Goal: Obtain resource: Obtain resource

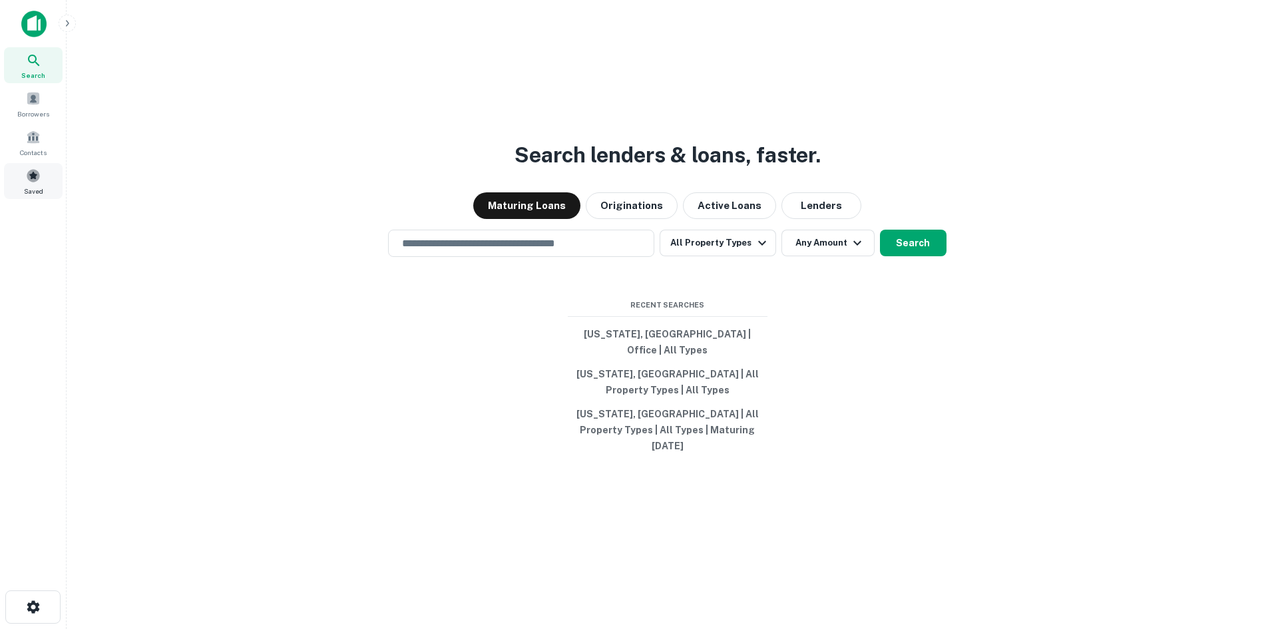
click at [37, 172] on span at bounding box center [33, 175] width 15 height 15
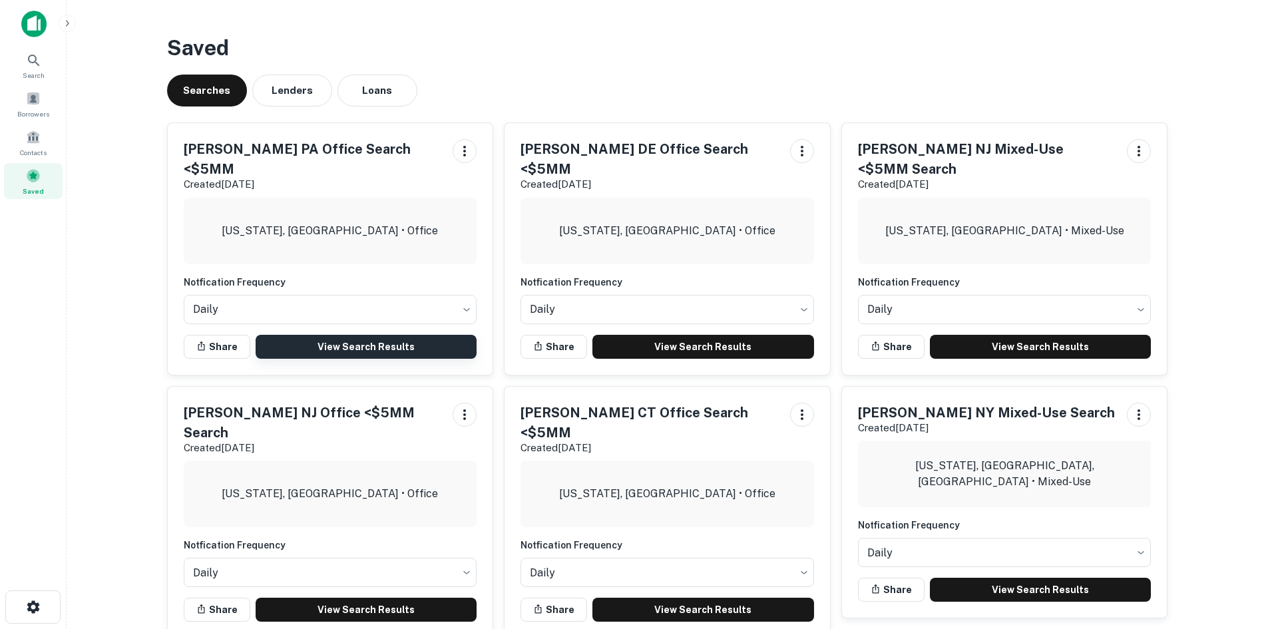
click at [307, 335] on link "View Search Results" at bounding box center [367, 347] width 222 height 24
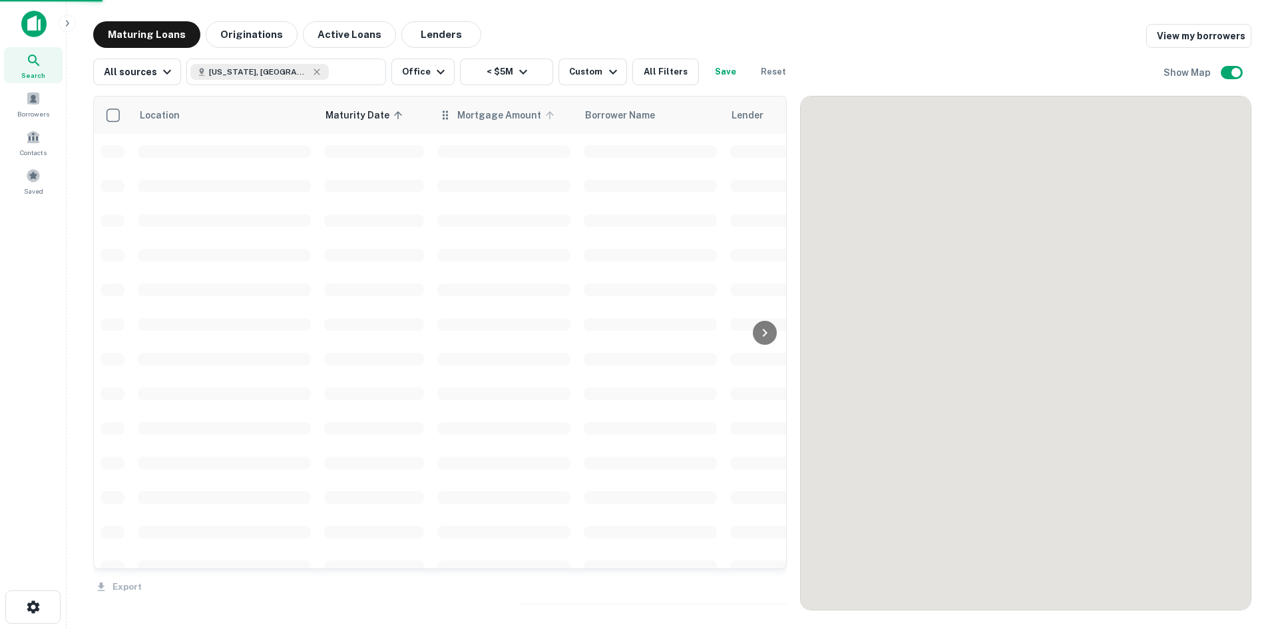
click at [528, 114] on span "Mortgage Amount" at bounding box center [507, 115] width 101 height 16
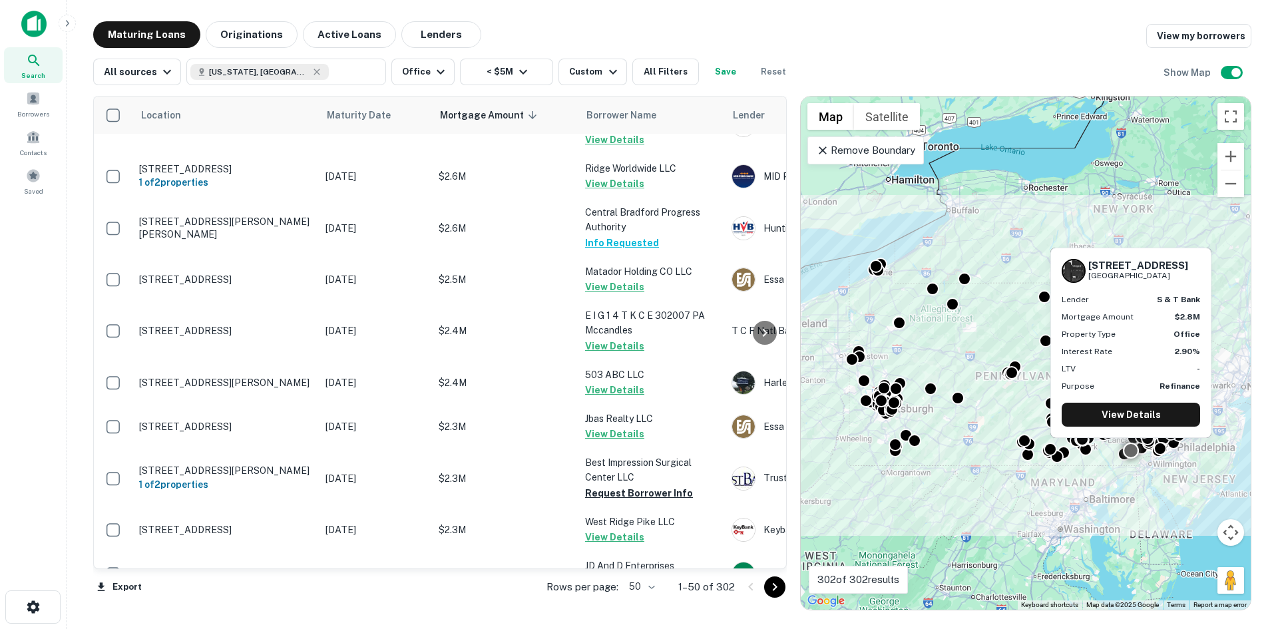
scroll to position [732, 0]
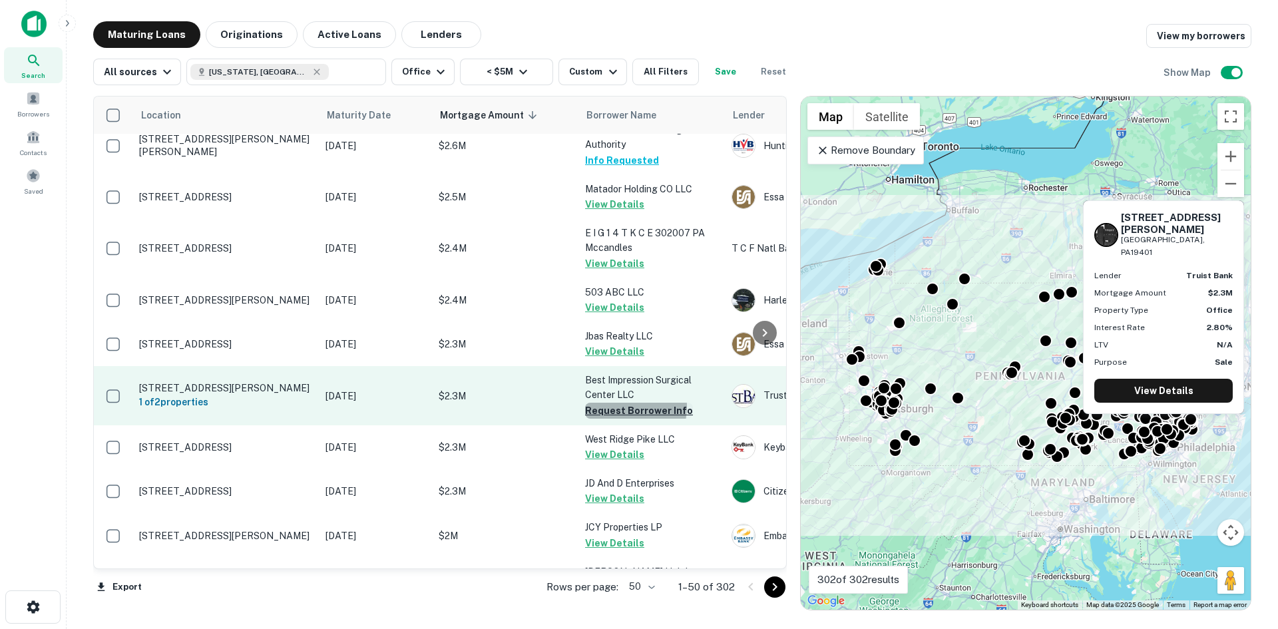
click at [610, 403] on button "Request Borrower Info" at bounding box center [639, 411] width 108 height 16
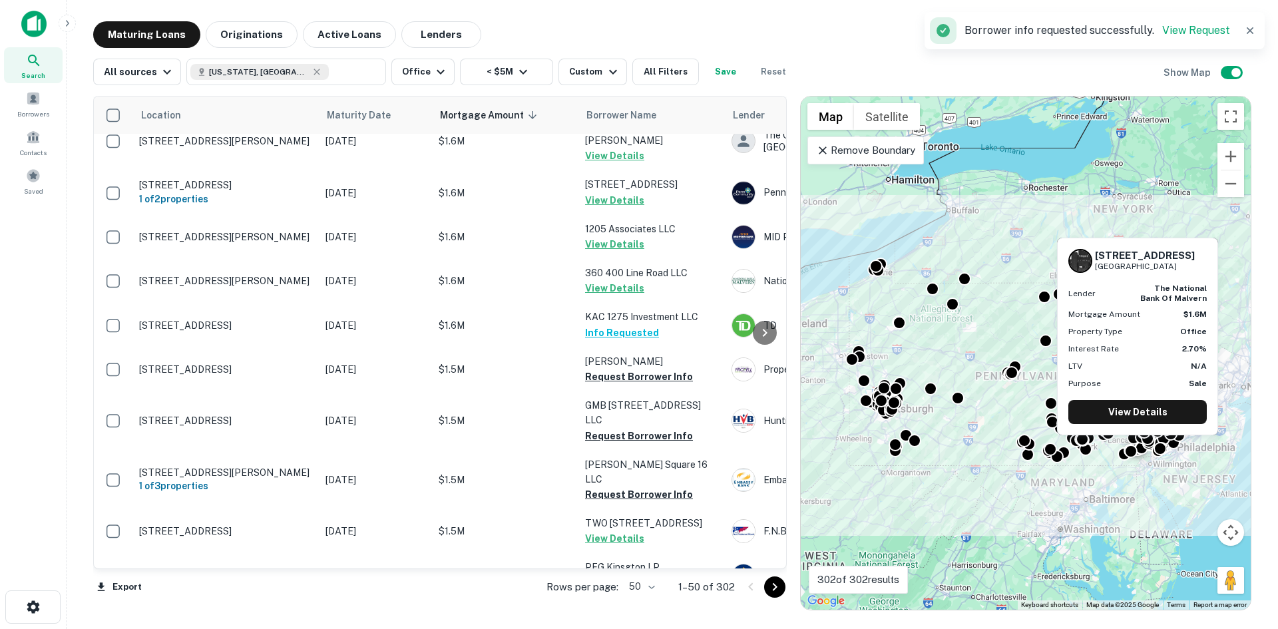
scroll to position [1331, 0]
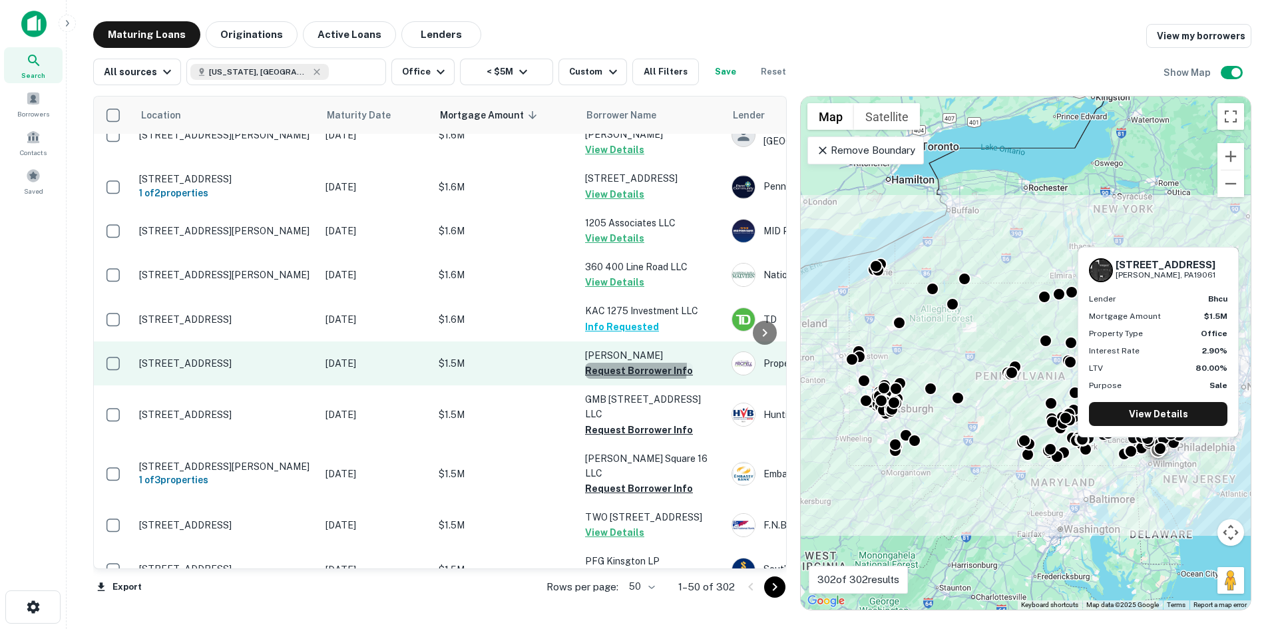
click at [607, 363] on button "Request Borrower Info" at bounding box center [639, 371] width 108 height 16
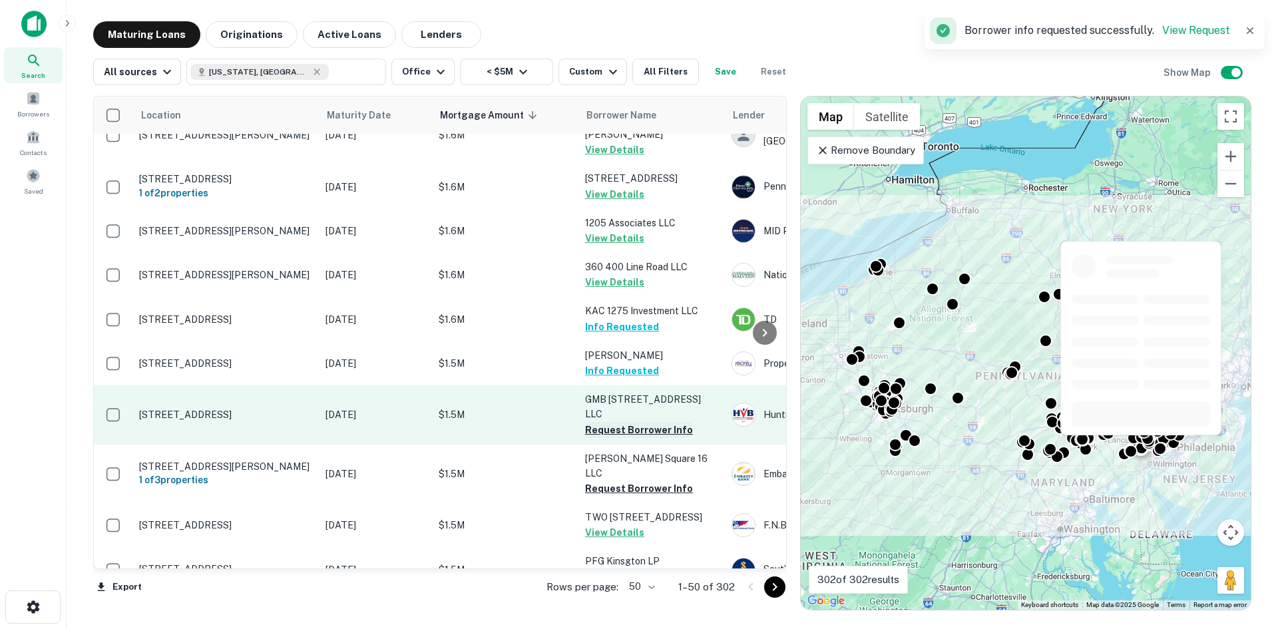
click at [613, 422] on button "Request Borrower Info" at bounding box center [639, 430] width 108 height 16
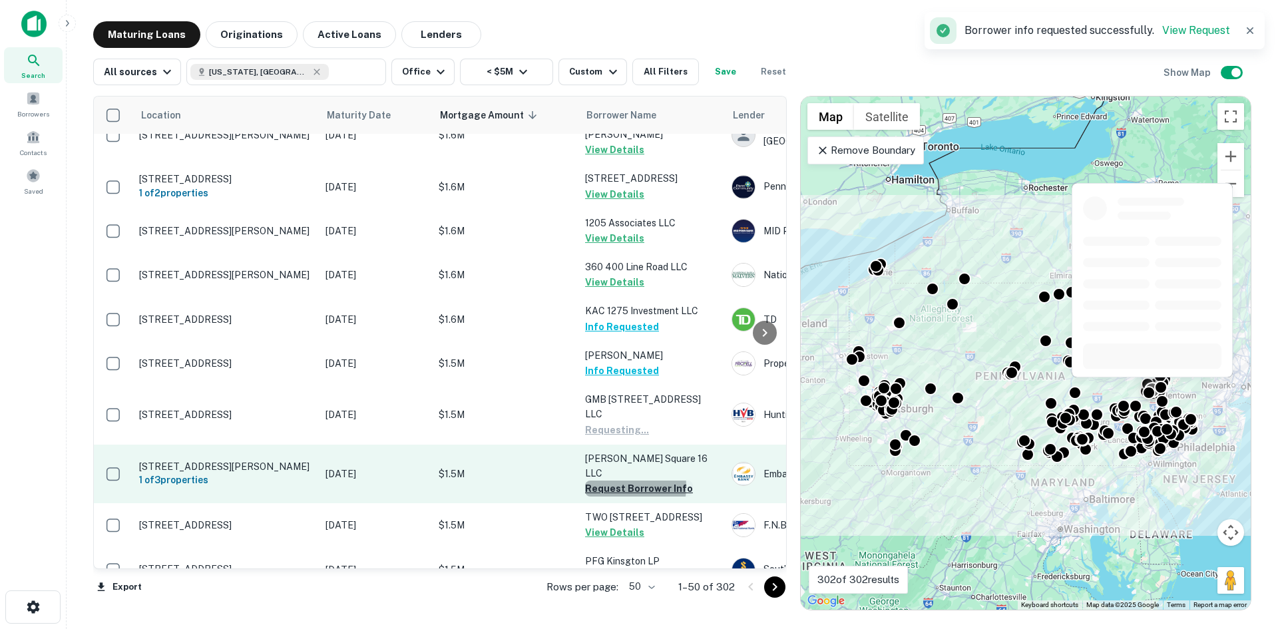
click at [611, 480] on button "Request Borrower Info" at bounding box center [639, 488] width 108 height 16
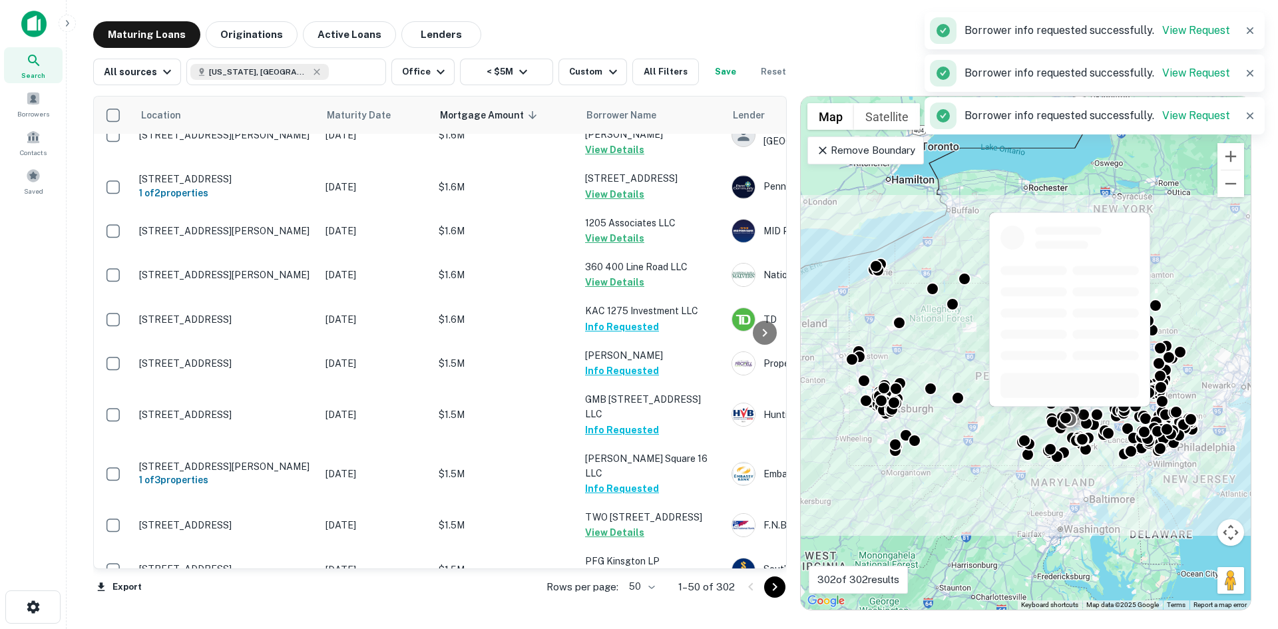
scroll to position [1464, 0]
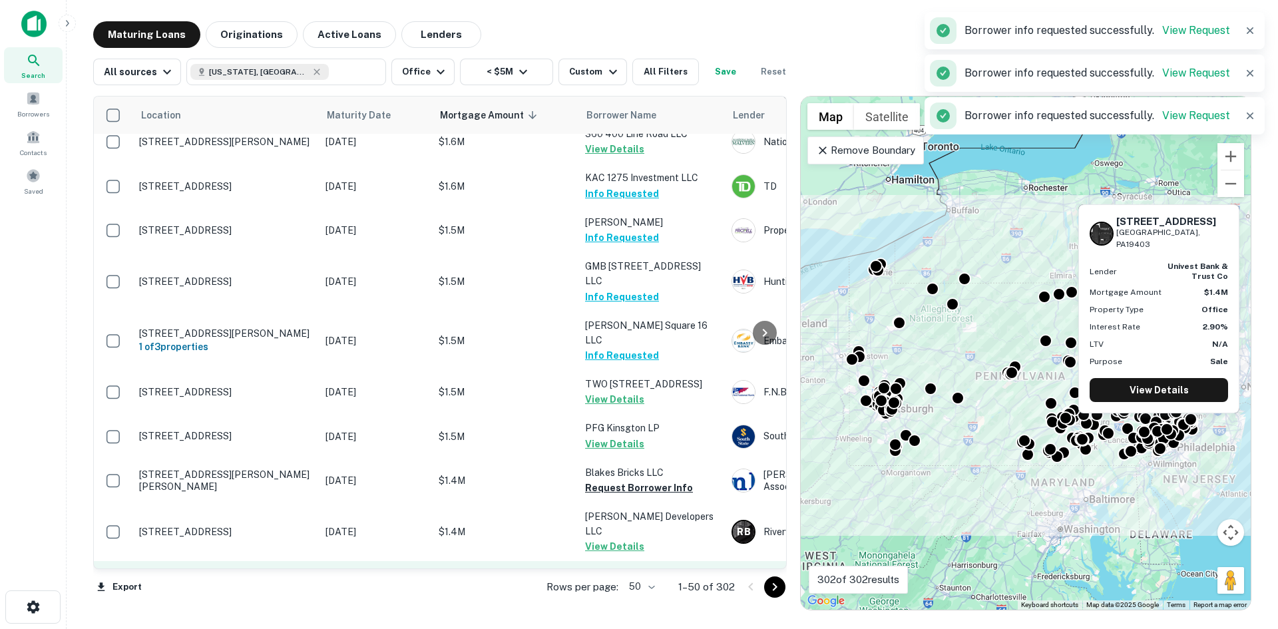
click at [607, 583] on button "Request Borrower Info" at bounding box center [639, 591] width 108 height 16
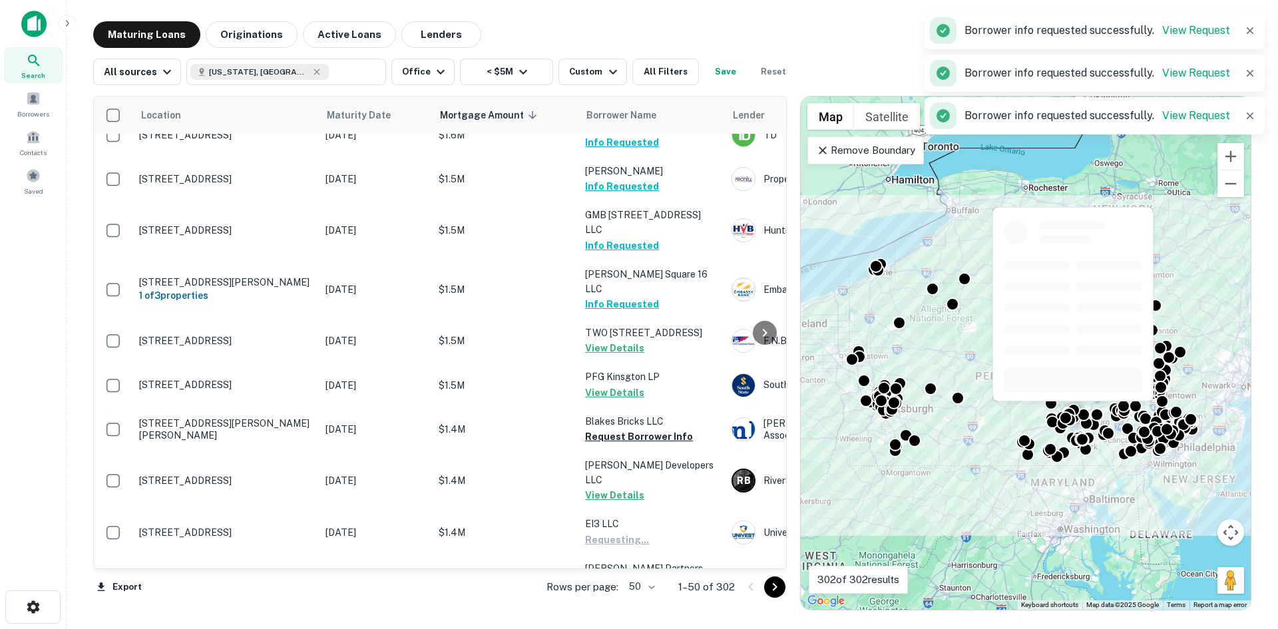
scroll to position [1730, 0]
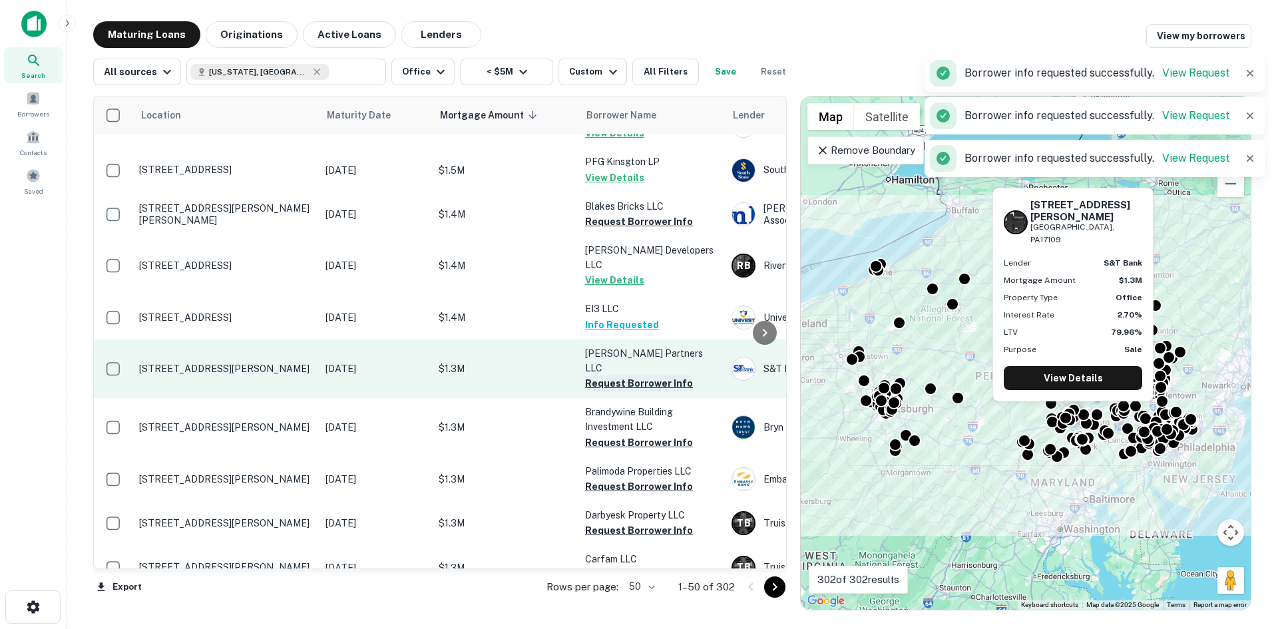
click at [611, 375] on button "Request Borrower Info" at bounding box center [639, 383] width 108 height 16
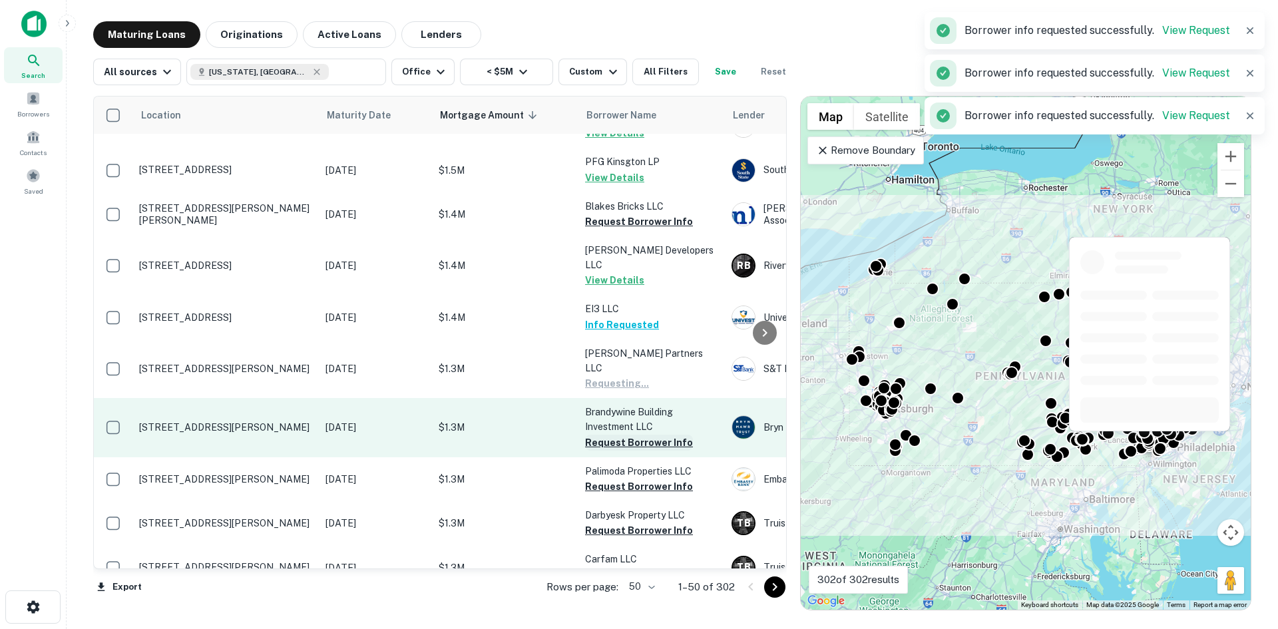
click at [618, 434] on button "Request Borrower Info" at bounding box center [639, 442] width 108 height 16
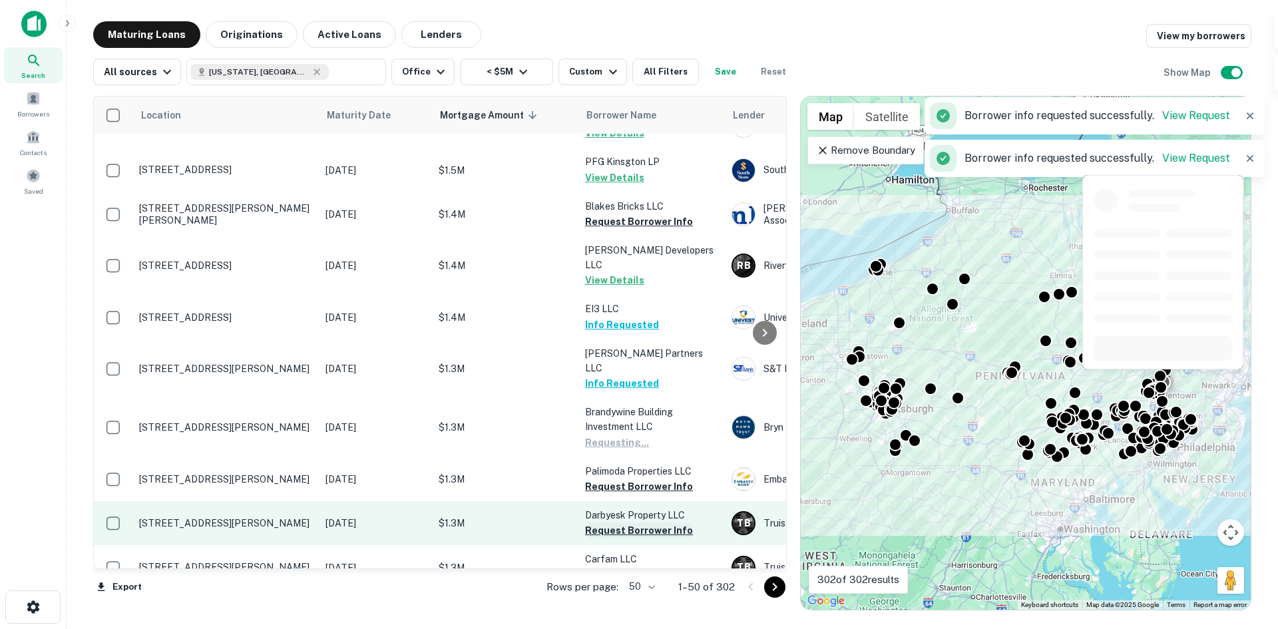
click at [615, 478] on button "Request Borrower Info" at bounding box center [639, 486] width 108 height 16
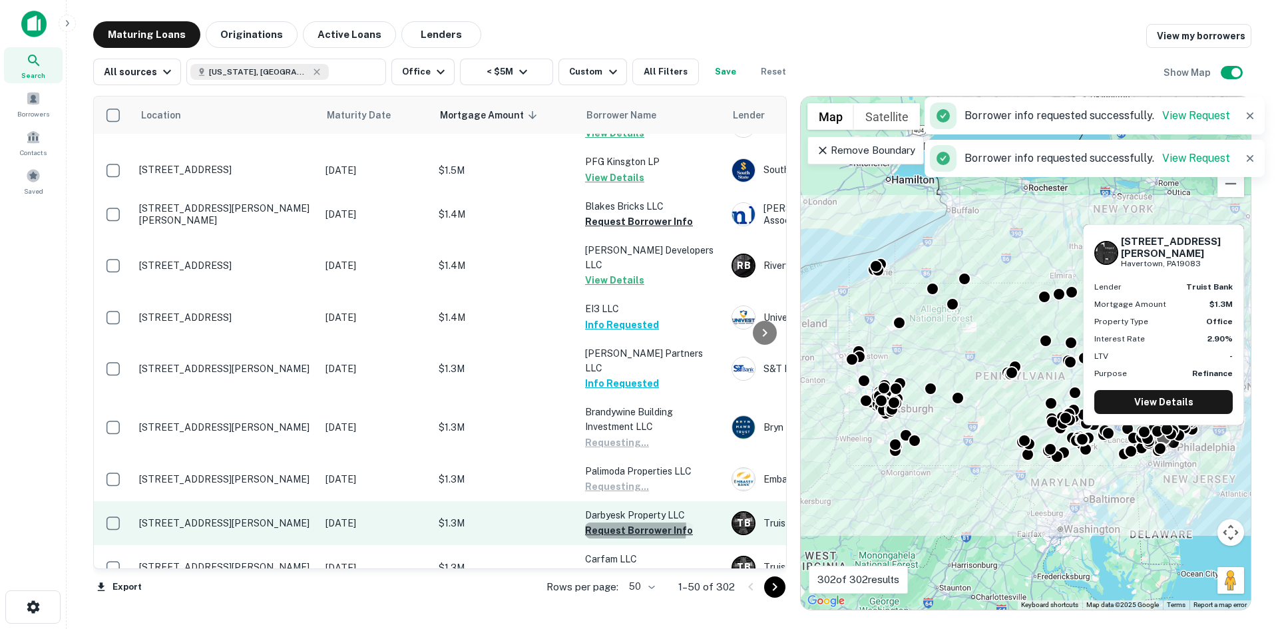
click at [613, 522] on button "Request Borrower Info" at bounding box center [639, 530] width 108 height 16
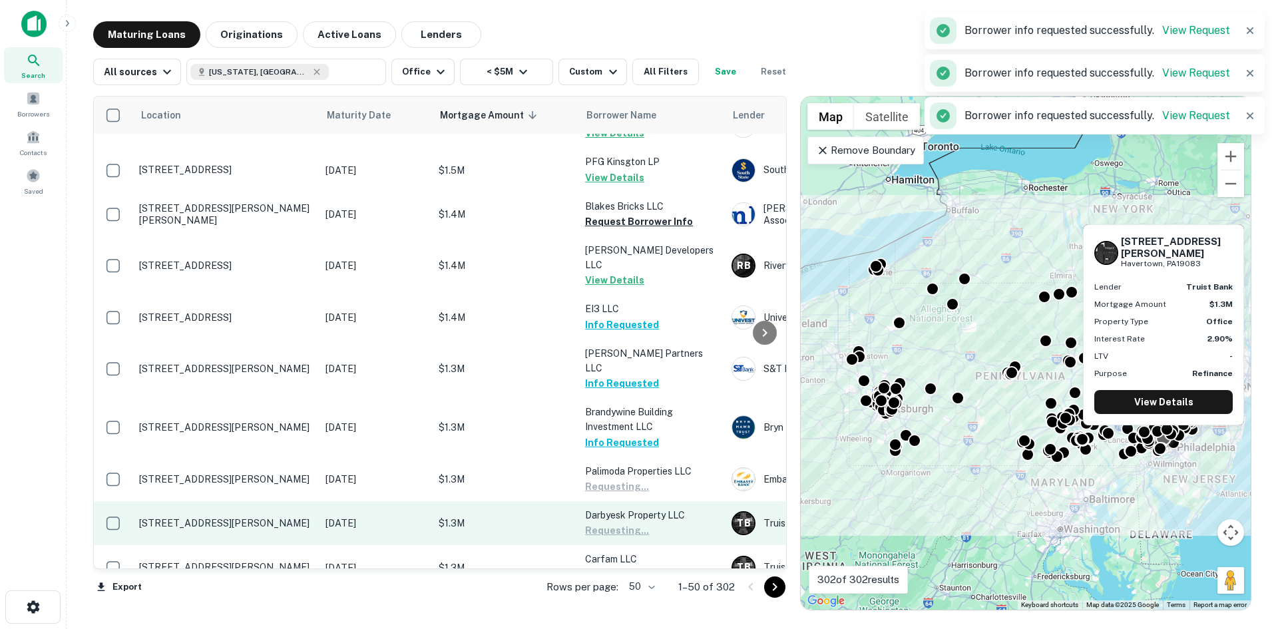
click at [614, 567] on button "Request Borrower Info" at bounding box center [639, 575] width 108 height 16
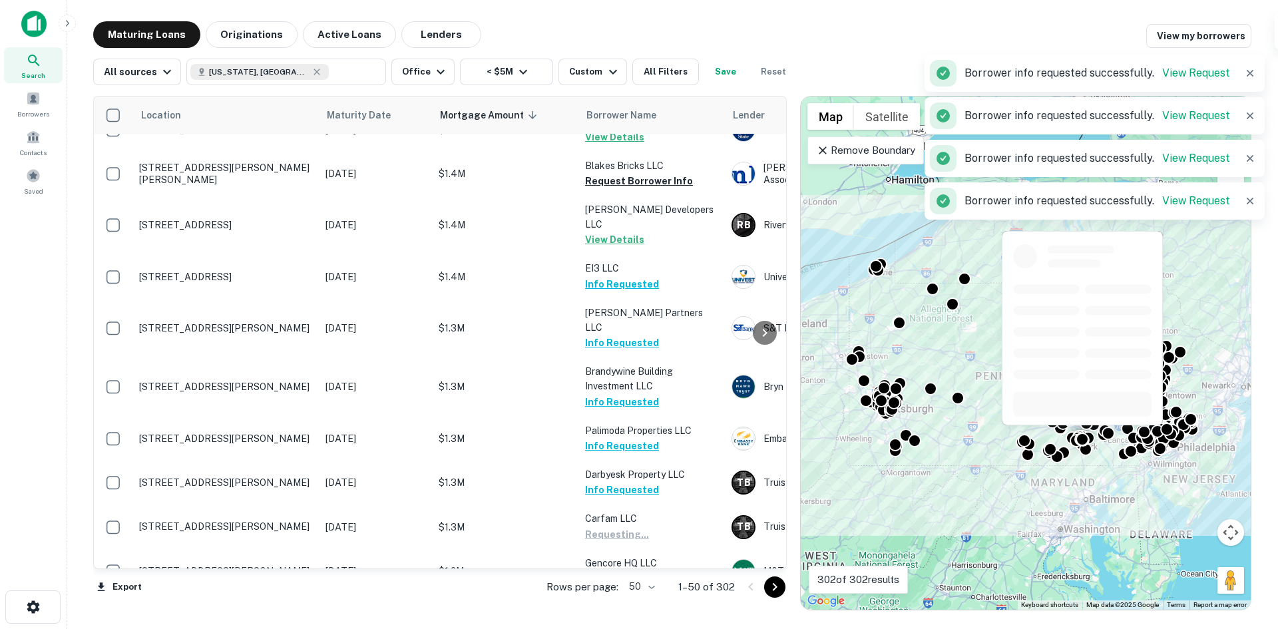
scroll to position [1918, 0]
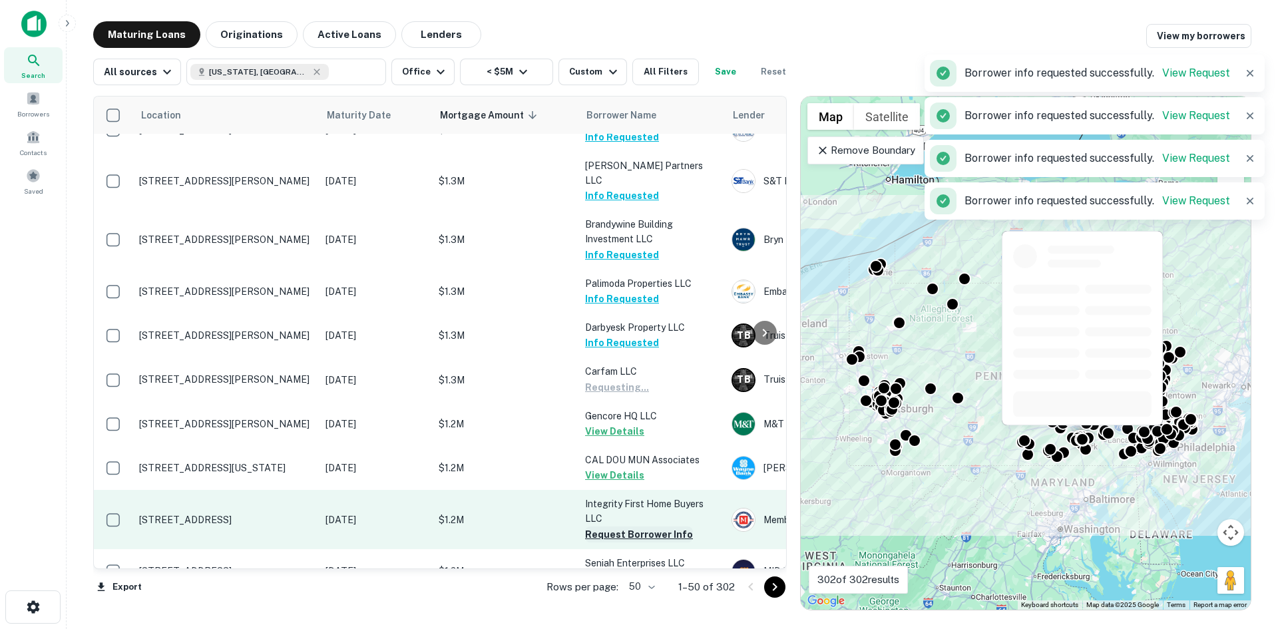
click at [622, 526] on button "Request Borrower Info" at bounding box center [639, 534] width 108 height 16
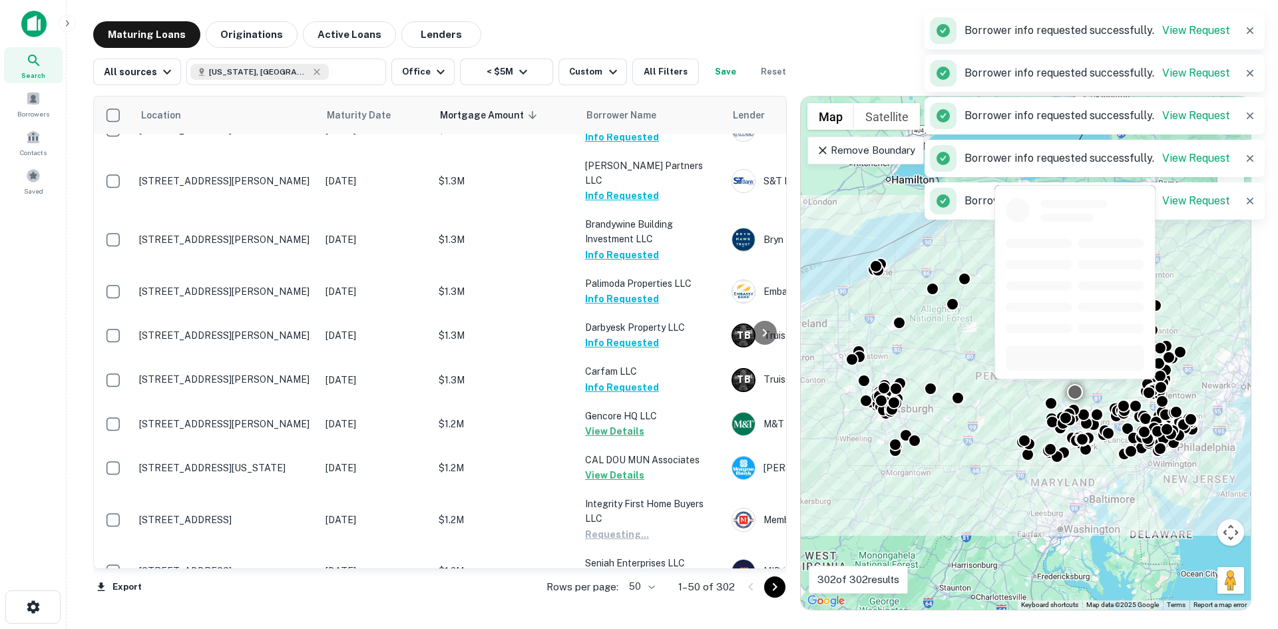
click at [617, 615] on button "Request Borrower Info" at bounding box center [639, 623] width 108 height 16
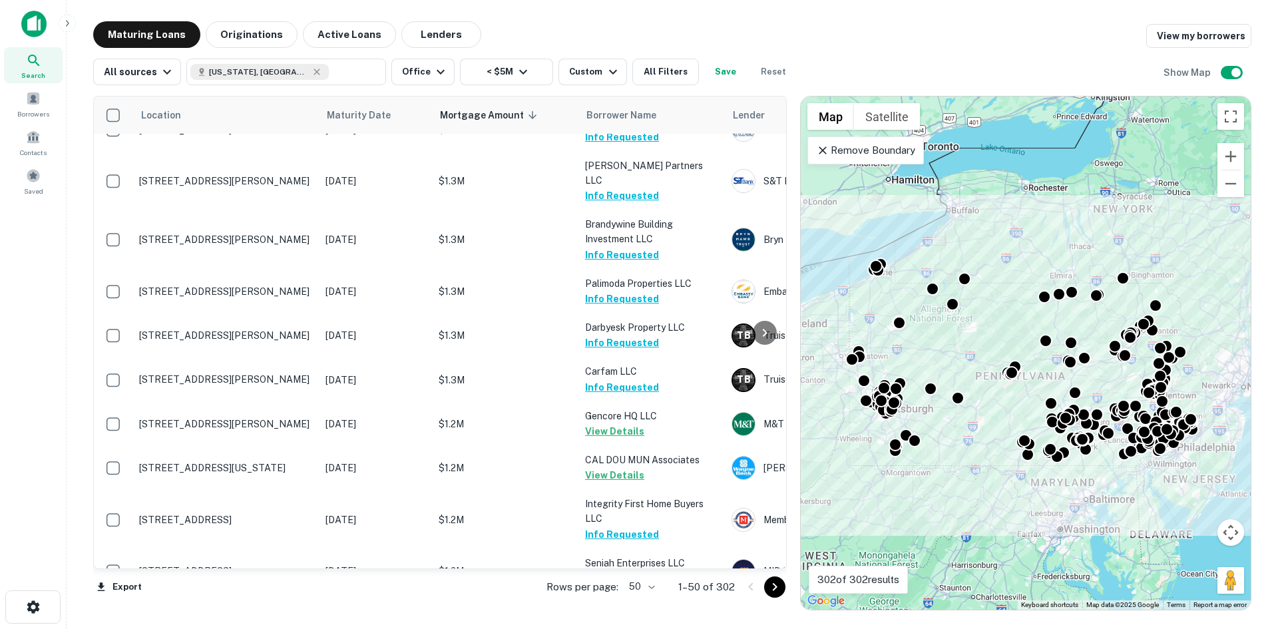
click at [772, 588] on icon "Go to next page" at bounding box center [775, 587] width 16 height 16
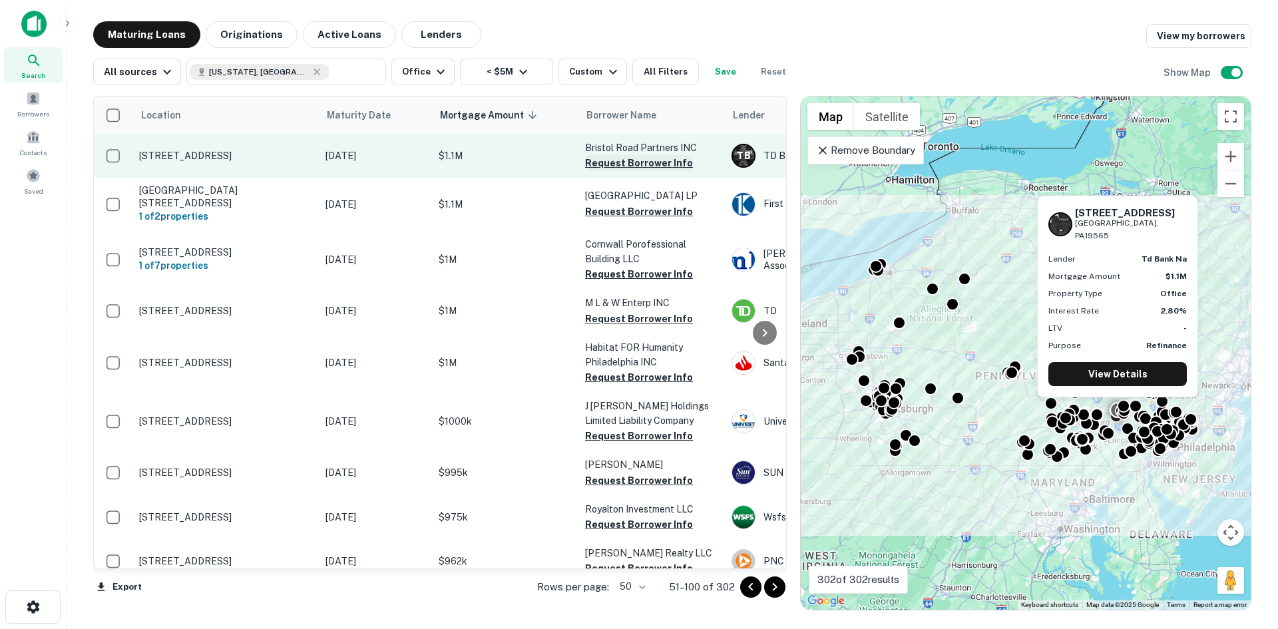
click at [630, 161] on button "Request Borrower Info" at bounding box center [639, 163] width 108 height 16
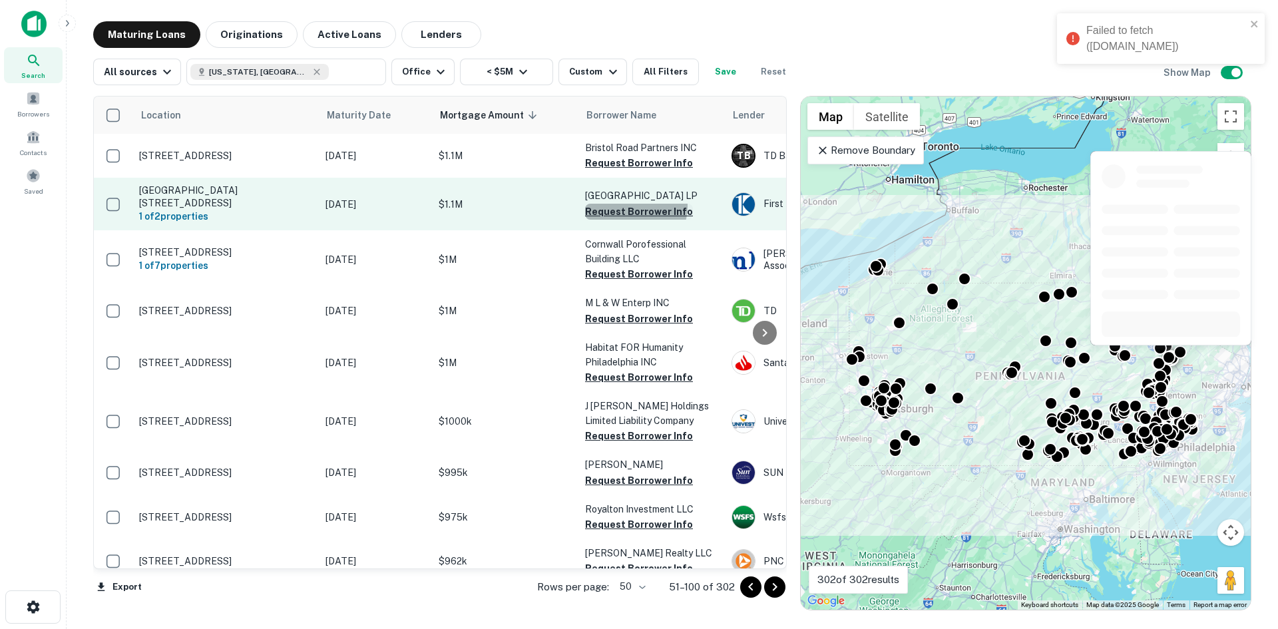
click at [627, 204] on button "Request Borrower Info" at bounding box center [639, 212] width 108 height 16
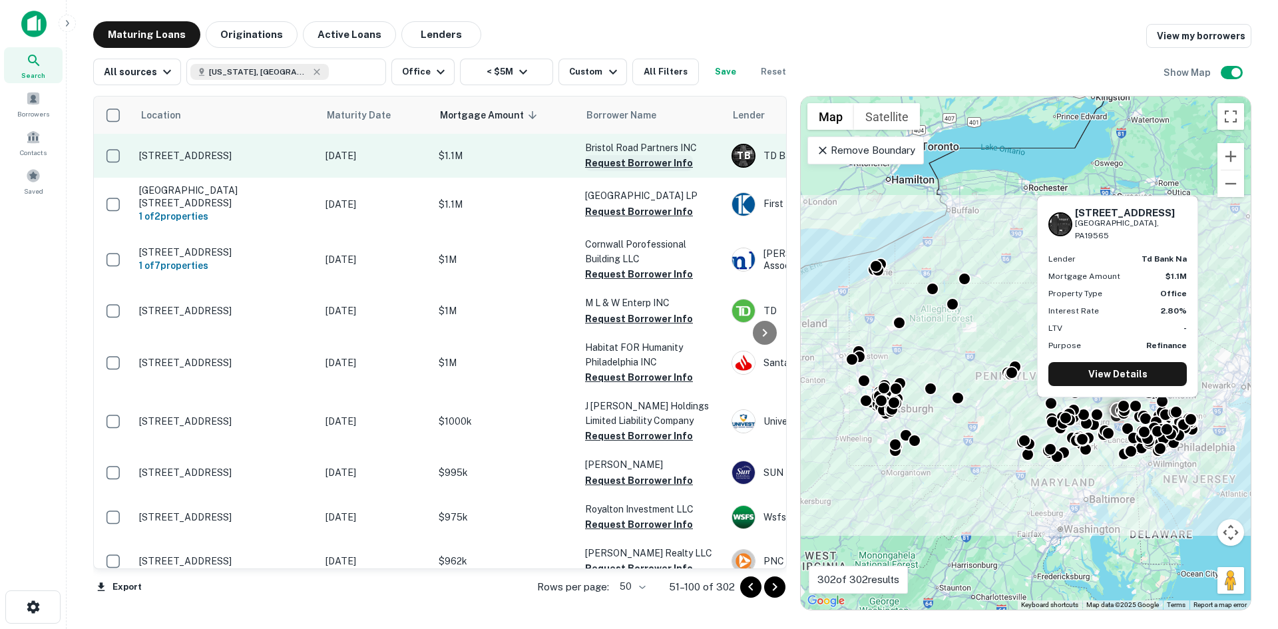
click at [618, 162] on button "Request Borrower Info" at bounding box center [639, 163] width 108 height 16
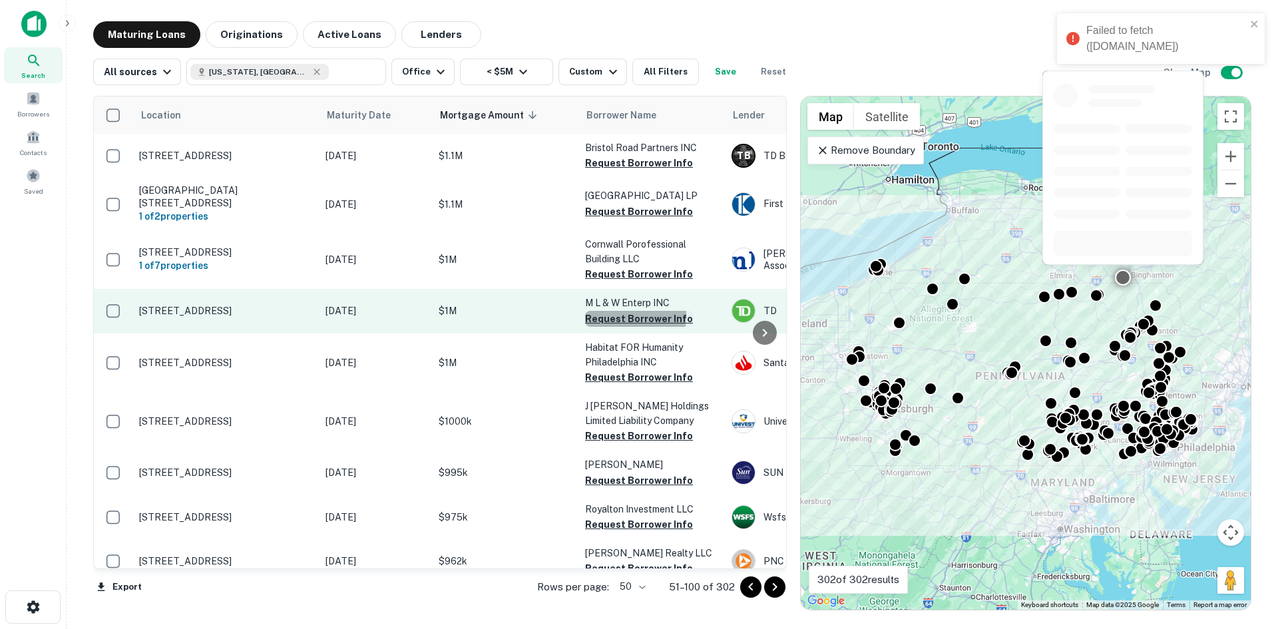
click at [623, 311] on button "Request Borrower Info" at bounding box center [639, 319] width 108 height 16
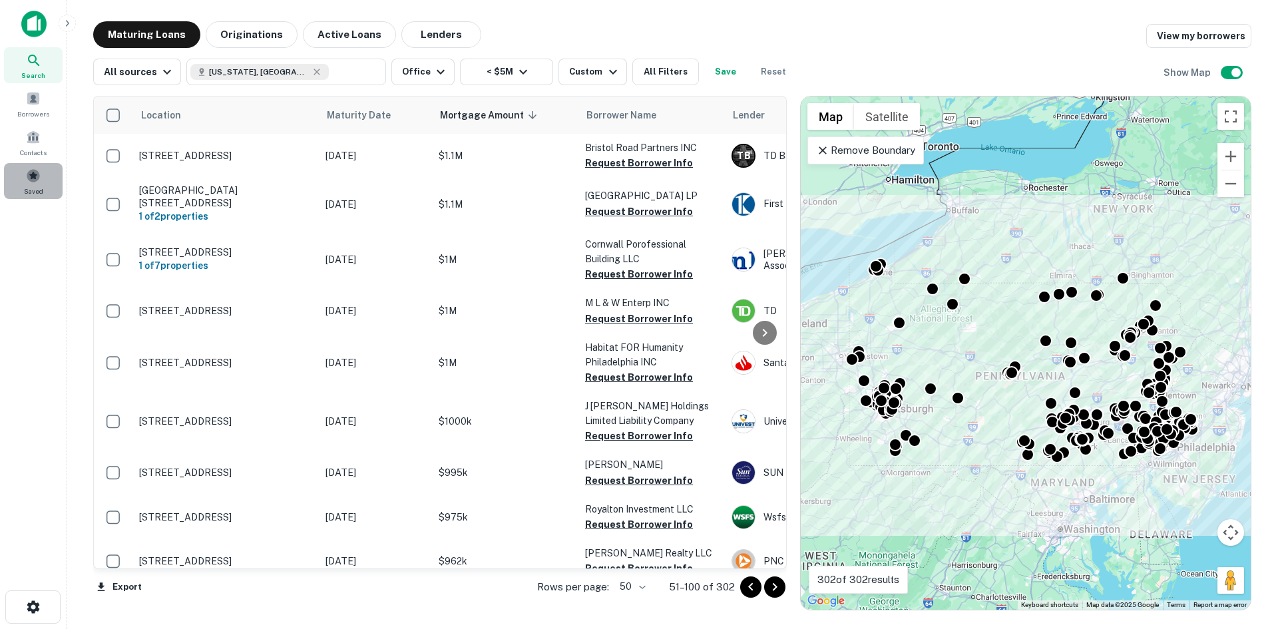
click at [40, 180] on span at bounding box center [33, 175] width 15 height 15
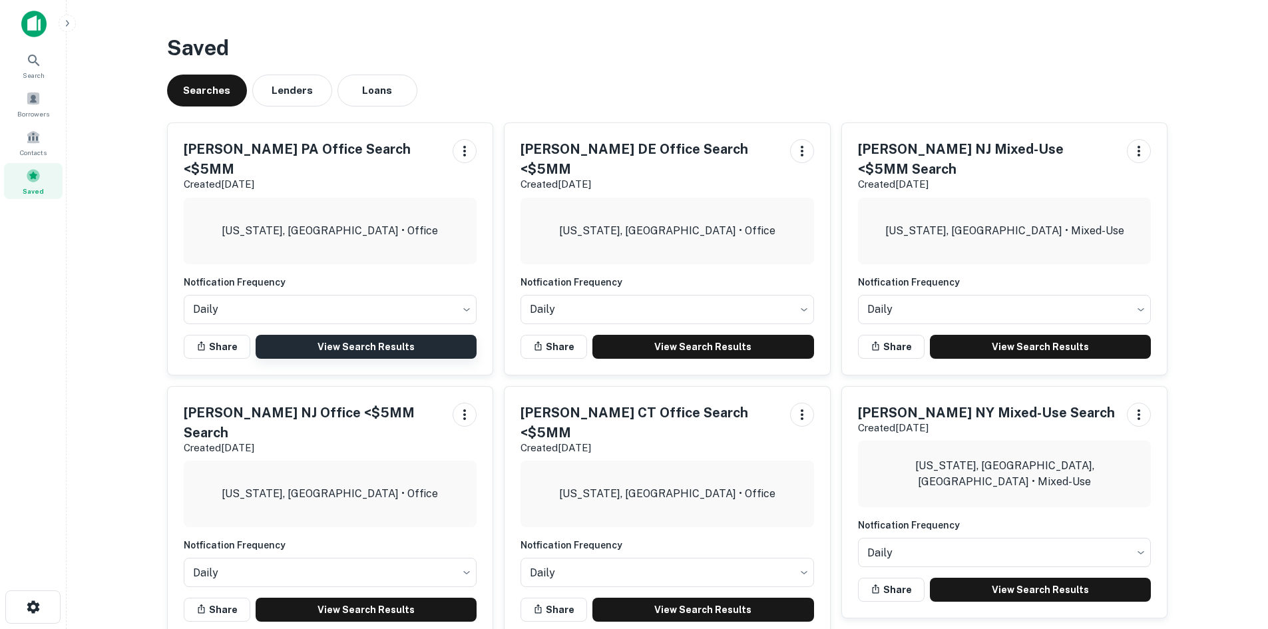
click at [337, 335] on link "View Search Results" at bounding box center [367, 347] width 222 height 24
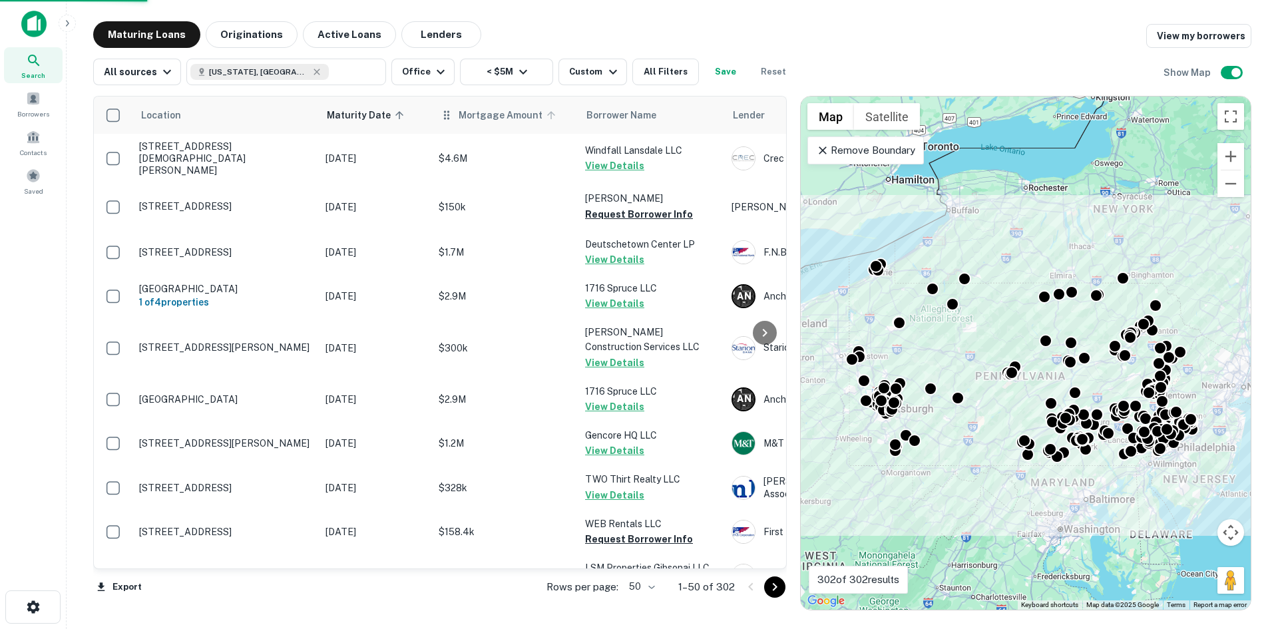
click at [511, 121] on span "Mortgage Amount" at bounding box center [508, 115] width 101 height 16
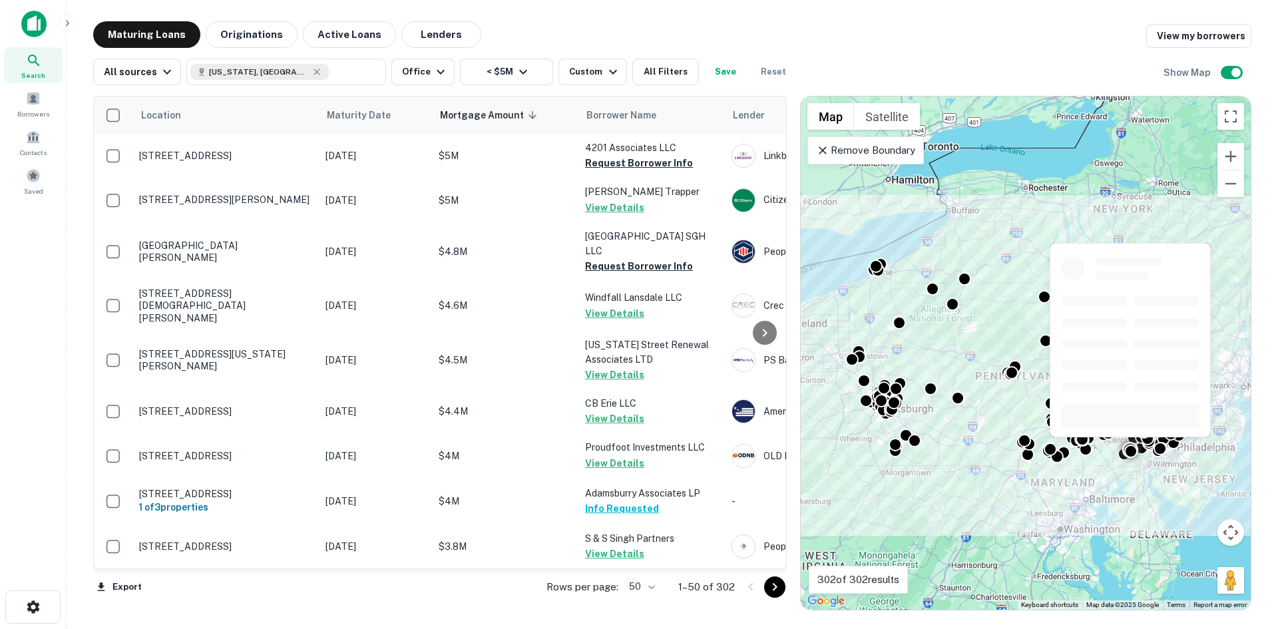
scroll to position [399, 0]
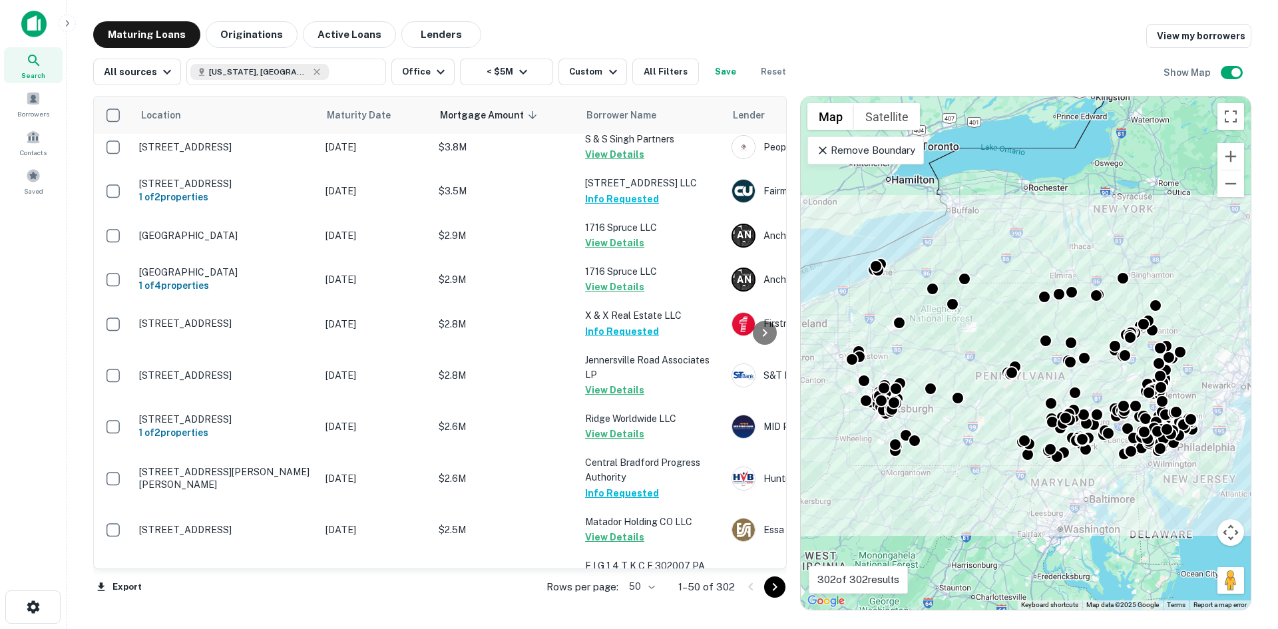
click at [771, 586] on icon "Go to next page" at bounding box center [775, 587] width 16 height 16
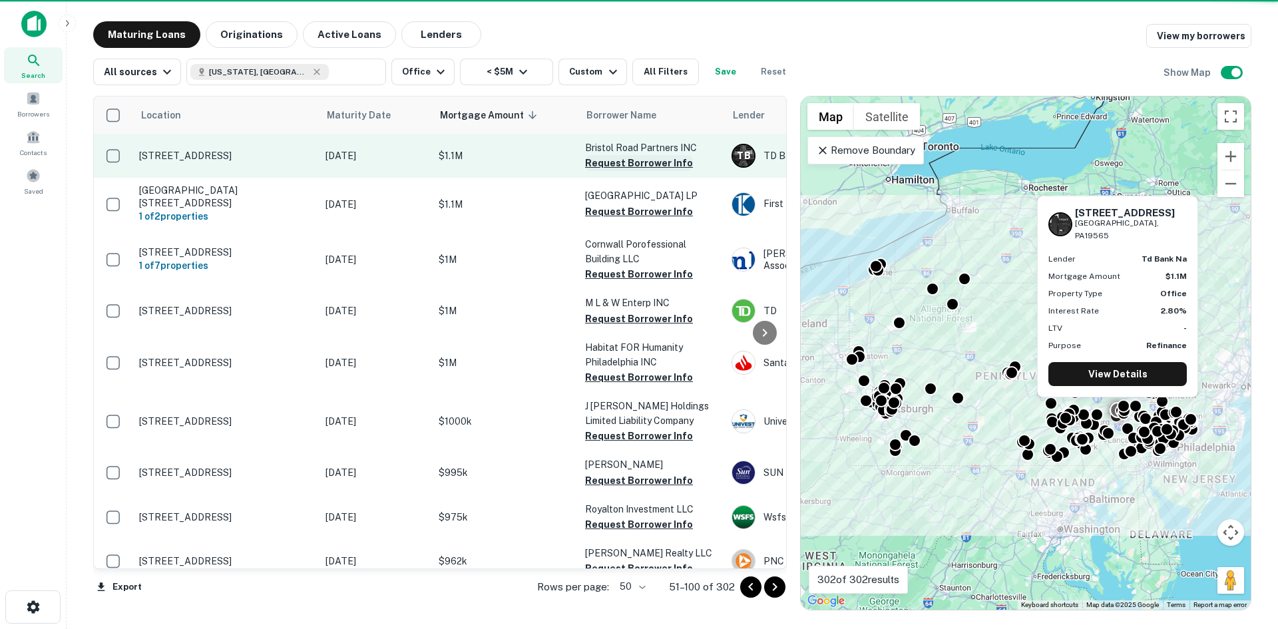
click at [623, 165] on button "Request Borrower Info" at bounding box center [639, 163] width 108 height 16
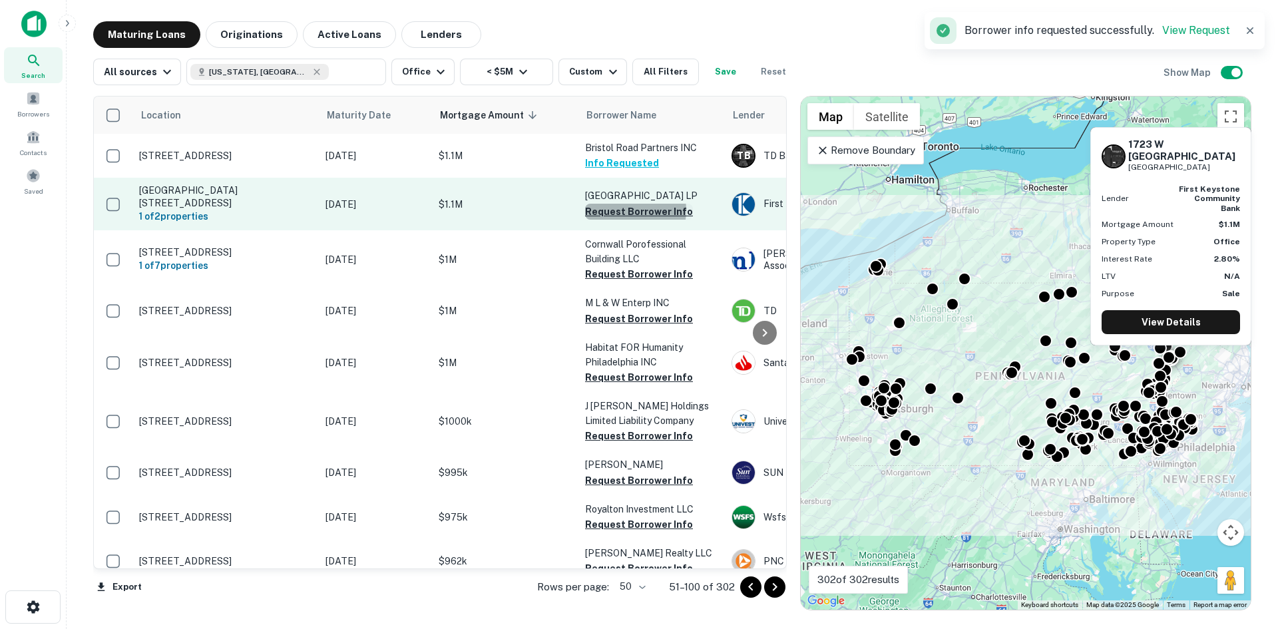
click at [621, 206] on button "Request Borrower Info" at bounding box center [639, 212] width 108 height 16
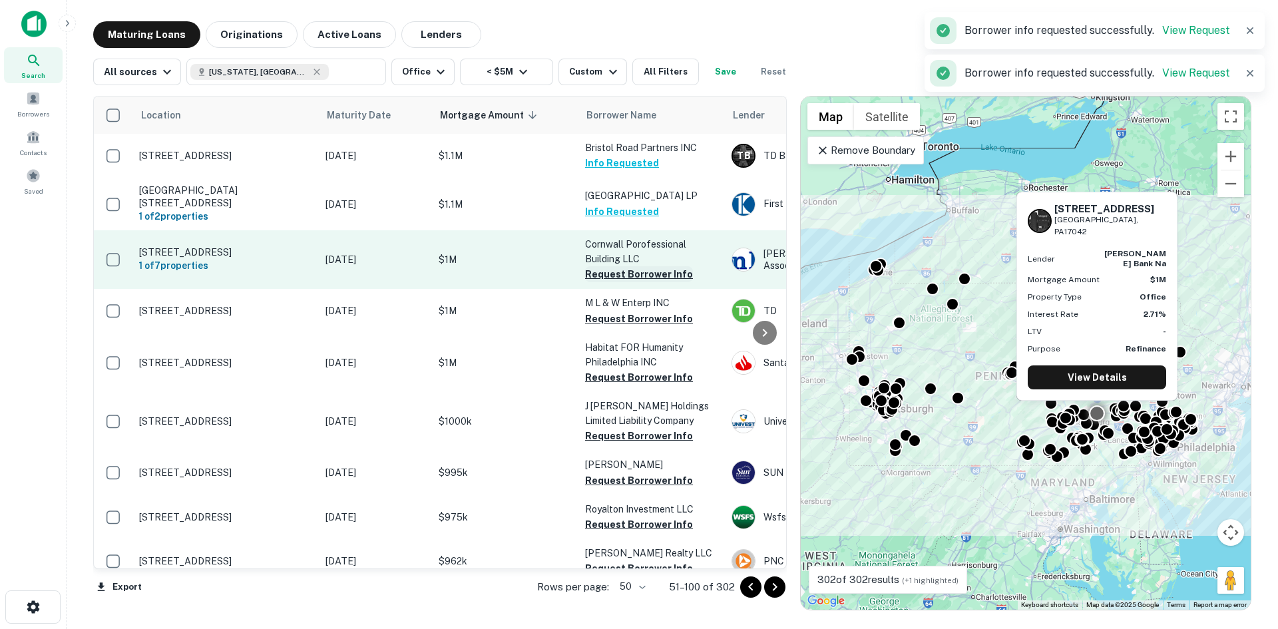
click at [628, 266] on button "Request Borrower Info" at bounding box center [639, 274] width 108 height 16
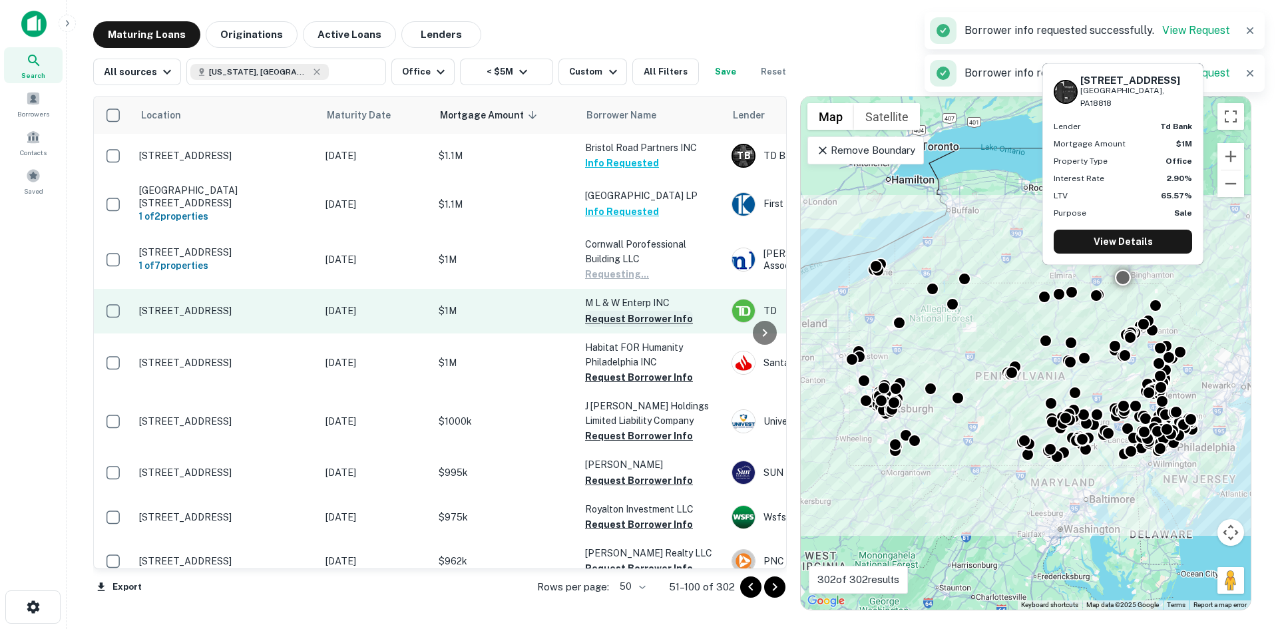
click at [623, 311] on button "Request Borrower Info" at bounding box center [639, 319] width 108 height 16
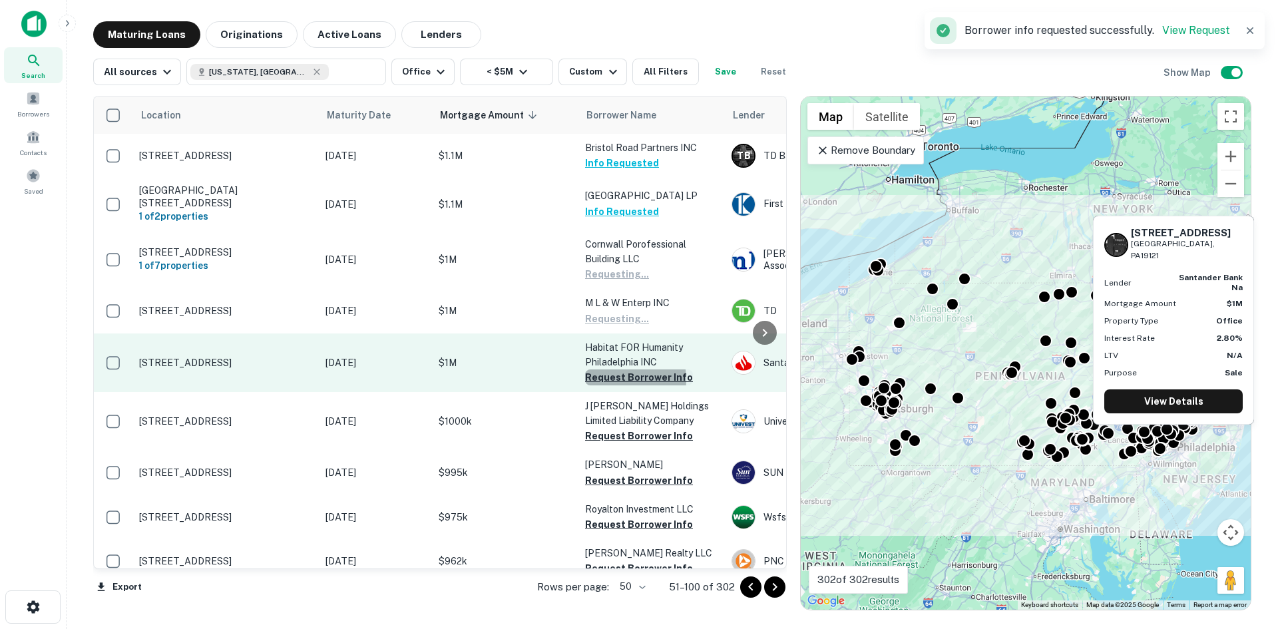
click at [619, 372] on button "Request Borrower Info" at bounding box center [639, 377] width 108 height 16
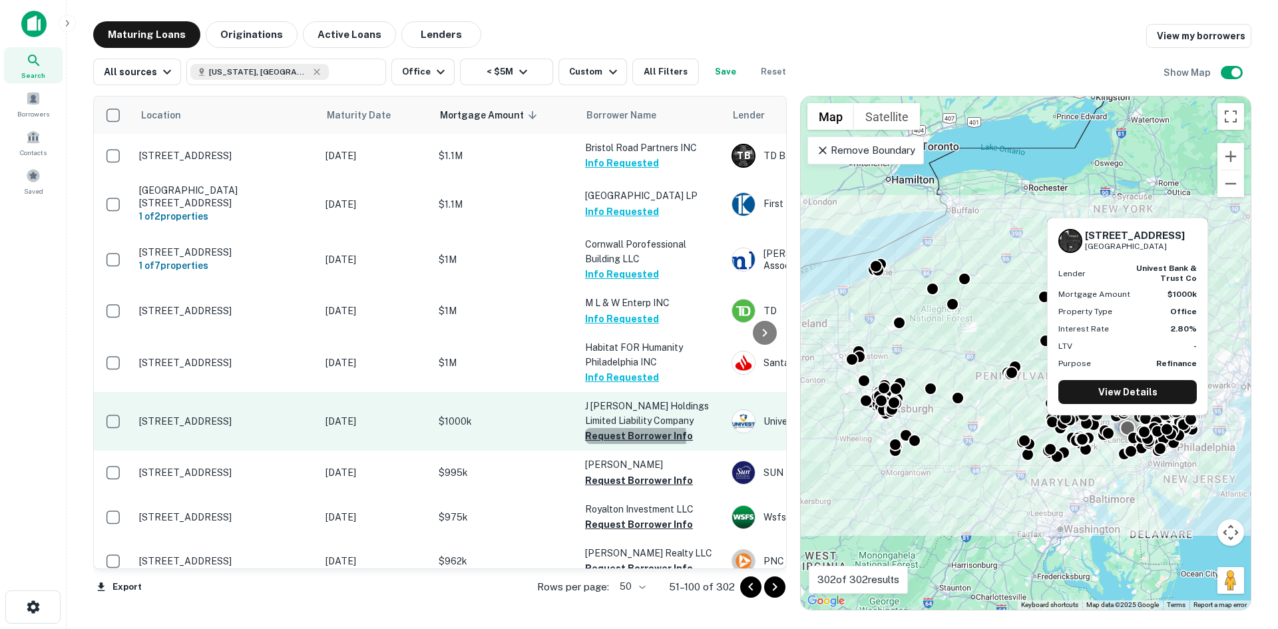
click at [623, 429] on button "Request Borrower Info" at bounding box center [639, 436] width 108 height 16
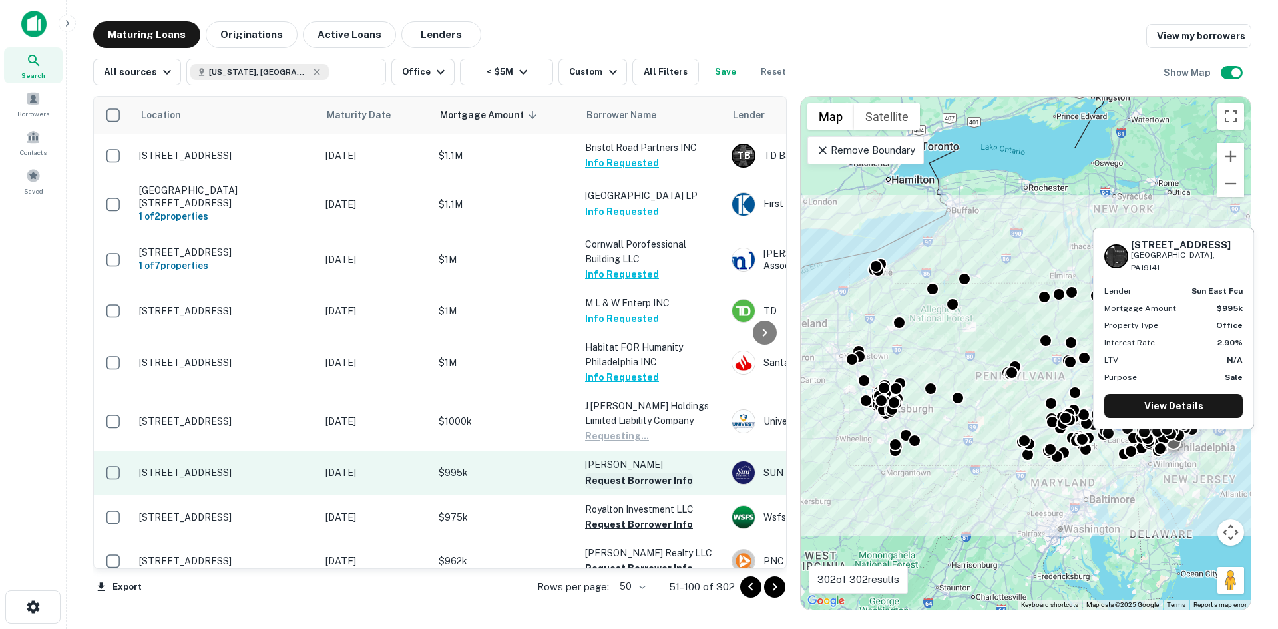
click at [634, 473] on button "Request Borrower Info" at bounding box center [639, 480] width 108 height 16
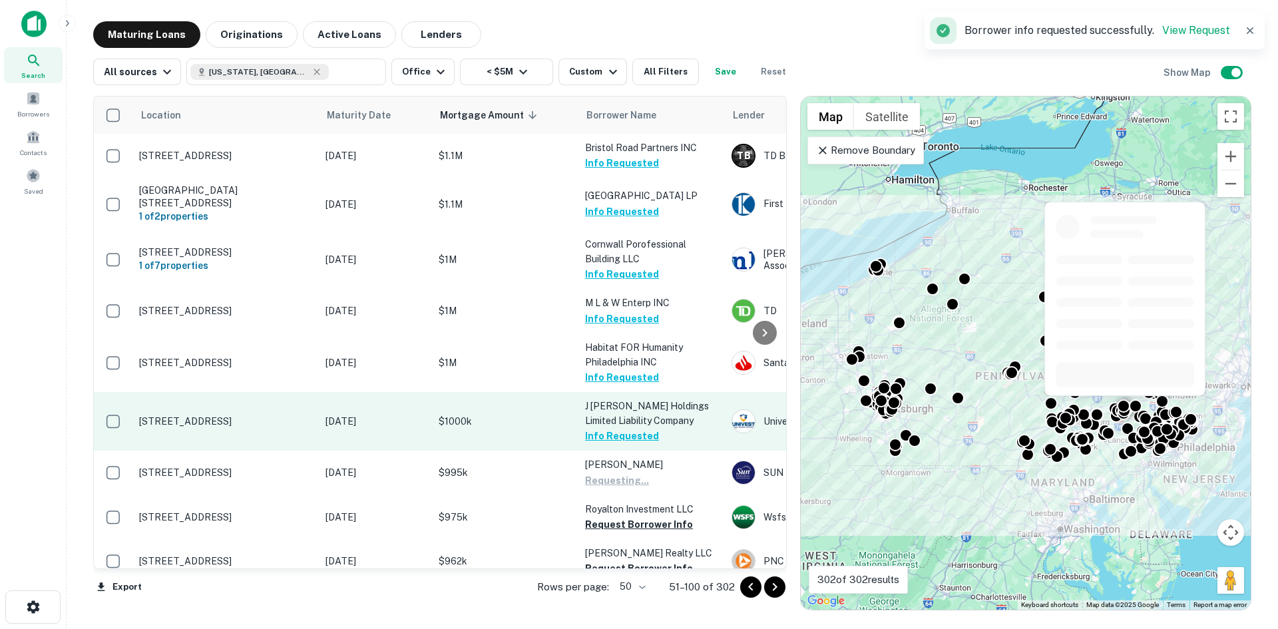
scroll to position [133, 0]
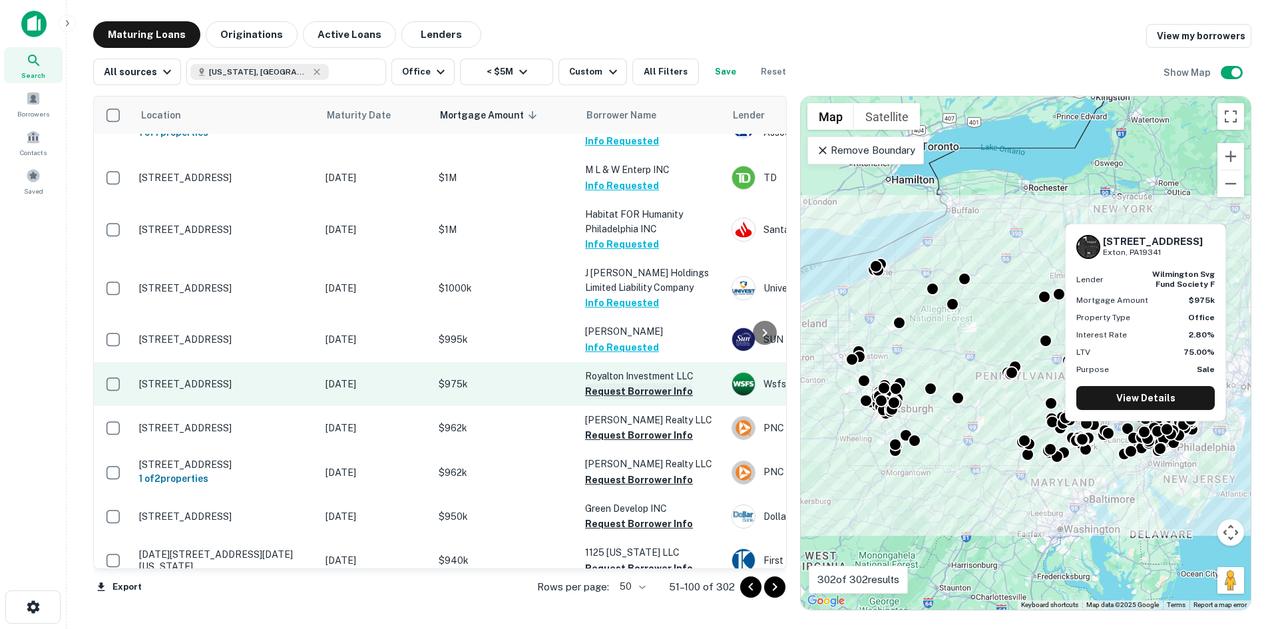
click at [637, 385] on button "Request Borrower Info" at bounding box center [639, 391] width 108 height 16
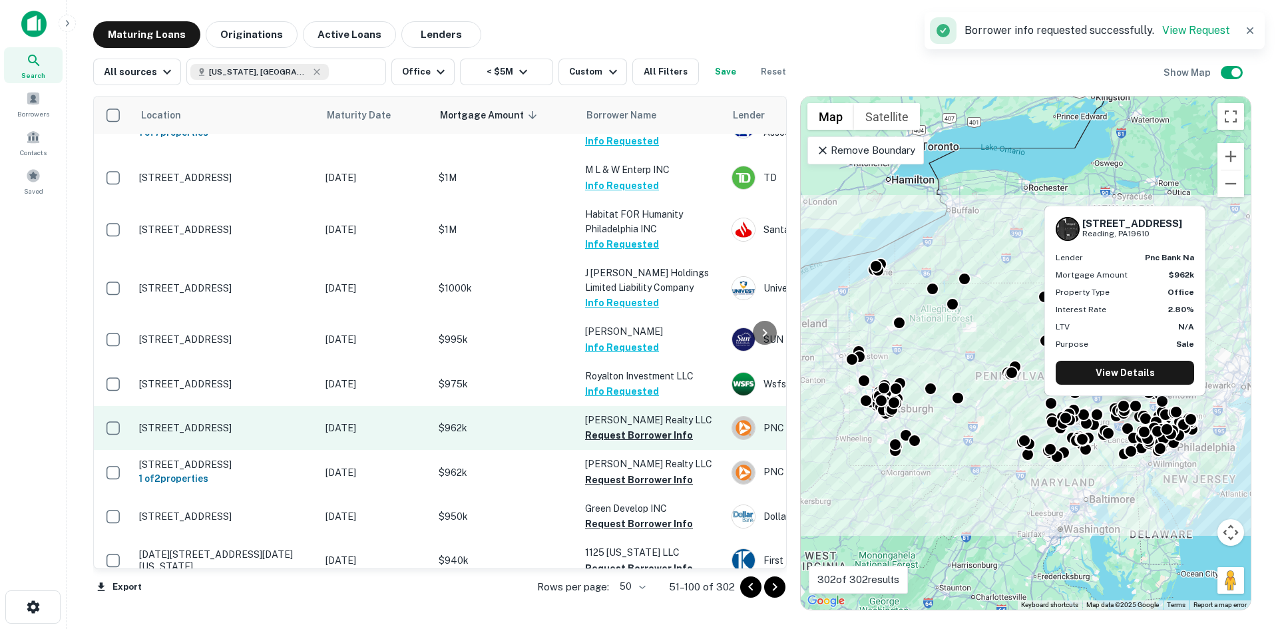
click at [635, 427] on button "Request Borrower Info" at bounding box center [639, 435] width 108 height 16
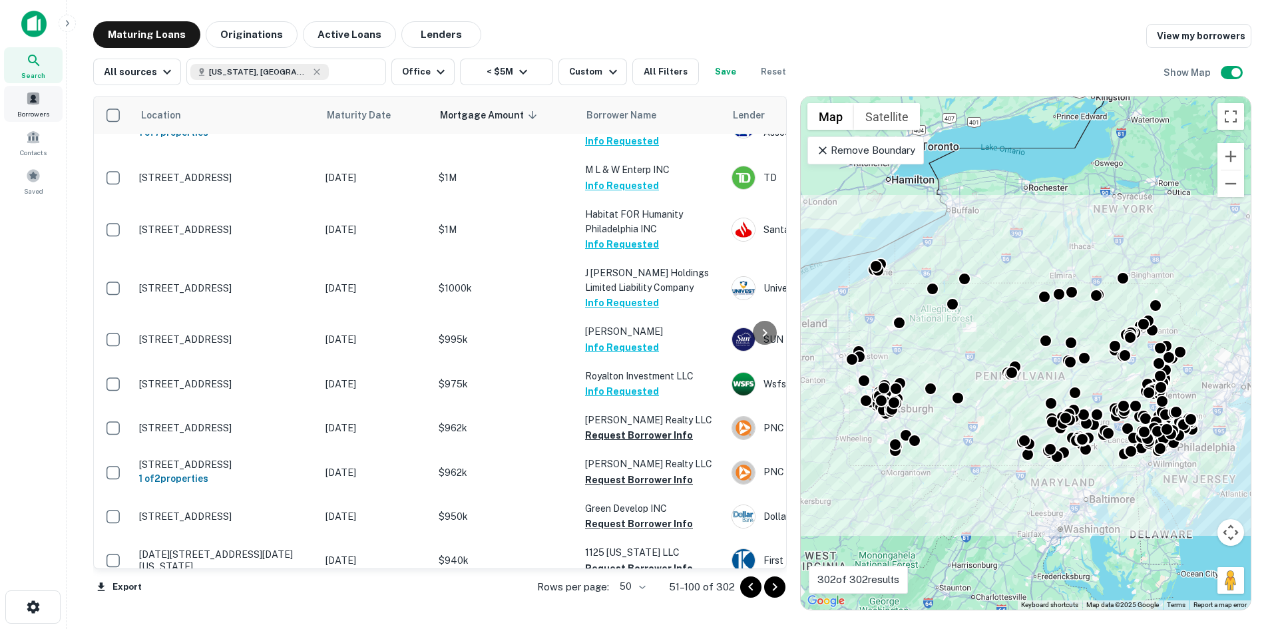
click at [37, 110] on span "Borrowers" at bounding box center [33, 113] width 32 height 11
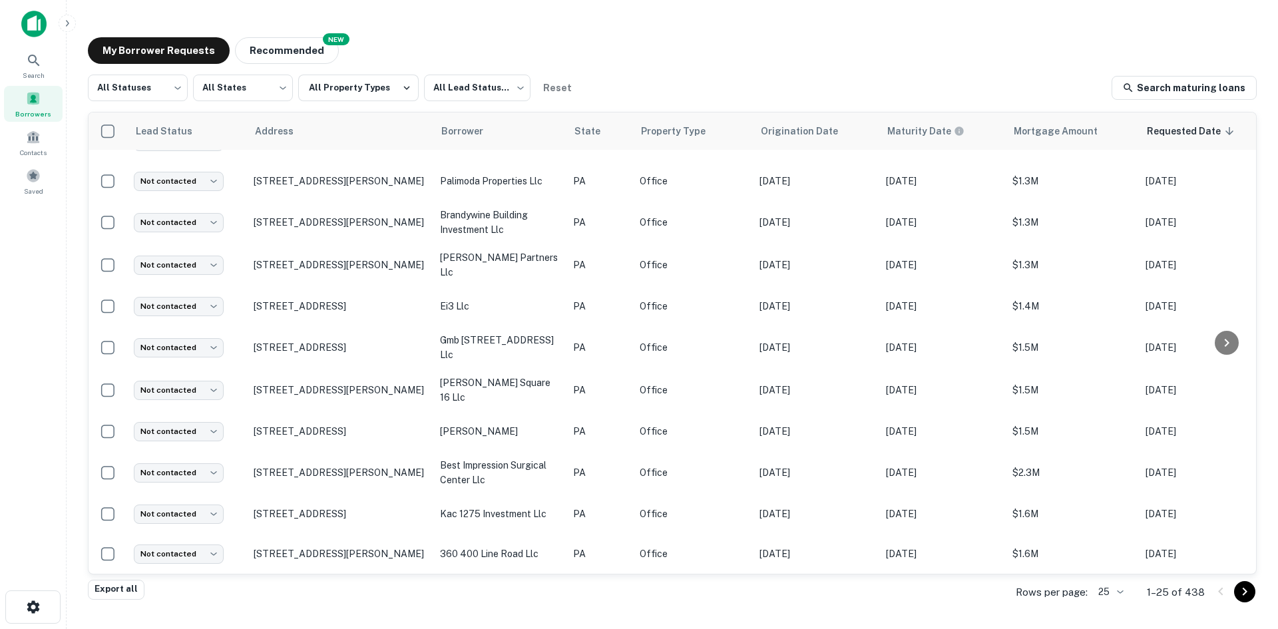
scroll to position [532, 0]
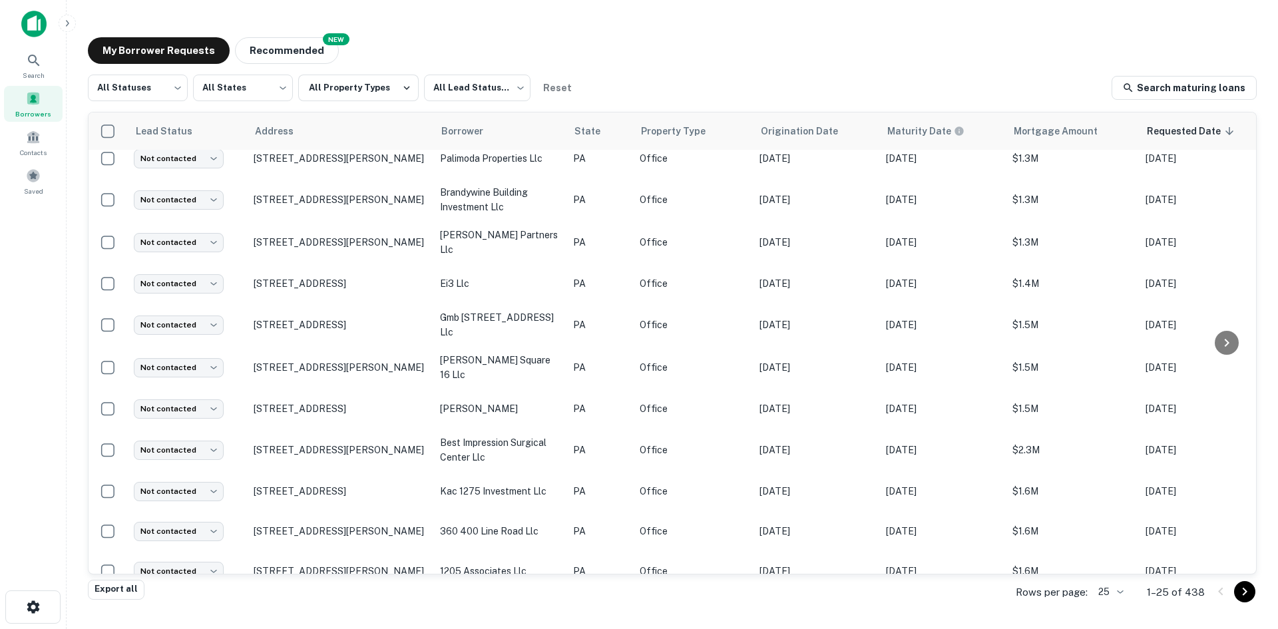
click at [1122, 590] on body "Search Borrowers Contacts Saved My Borrower Requests NEW Recommended All Status…" at bounding box center [639, 314] width 1278 height 629
click at [1110, 537] on li "100" at bounding box center [1111, 529] width 45 height 24
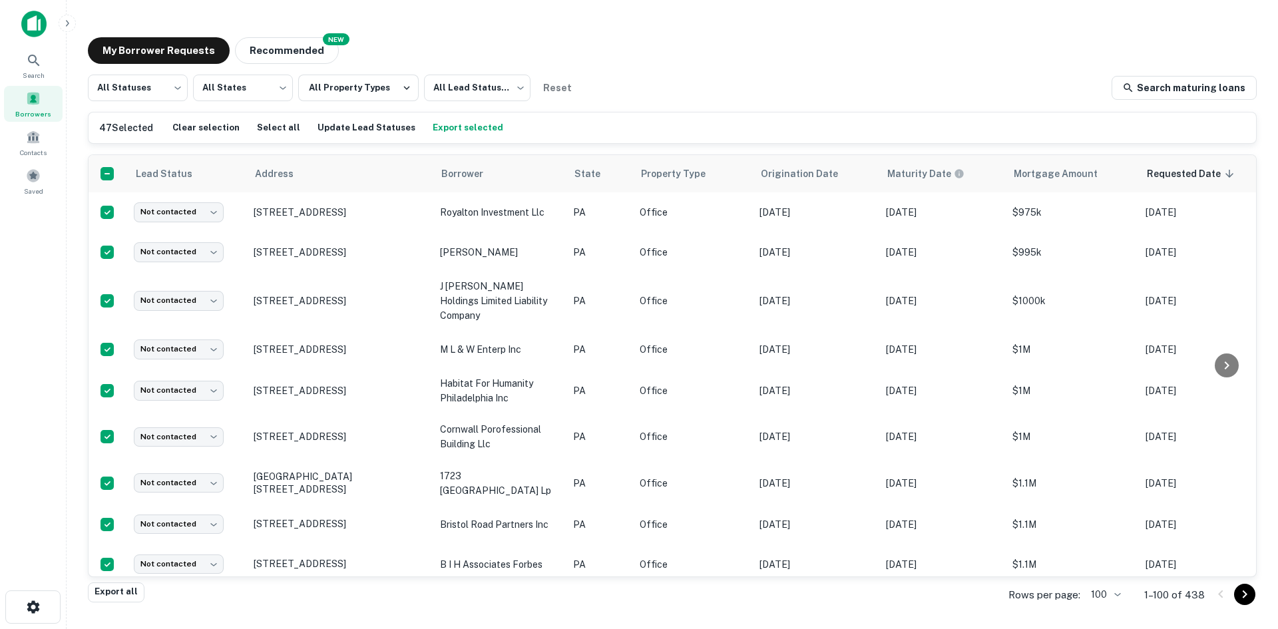
click at [436, 126] on button "Export selected" at bounding box center [467, 128] width 77 height 20
